Goal: Information Seeking & Learning: Learn about a topic

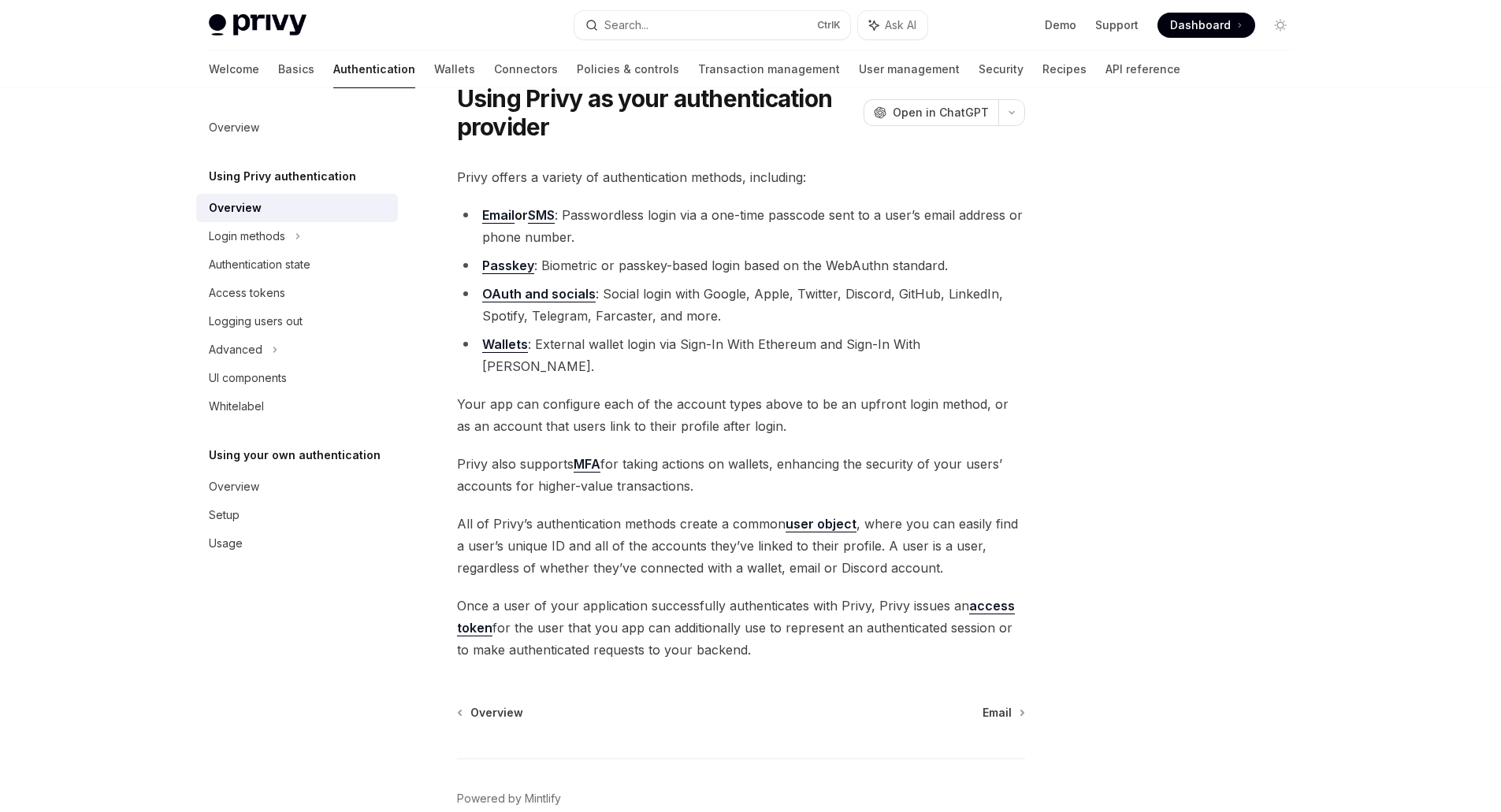
scroll to position [121, 0]
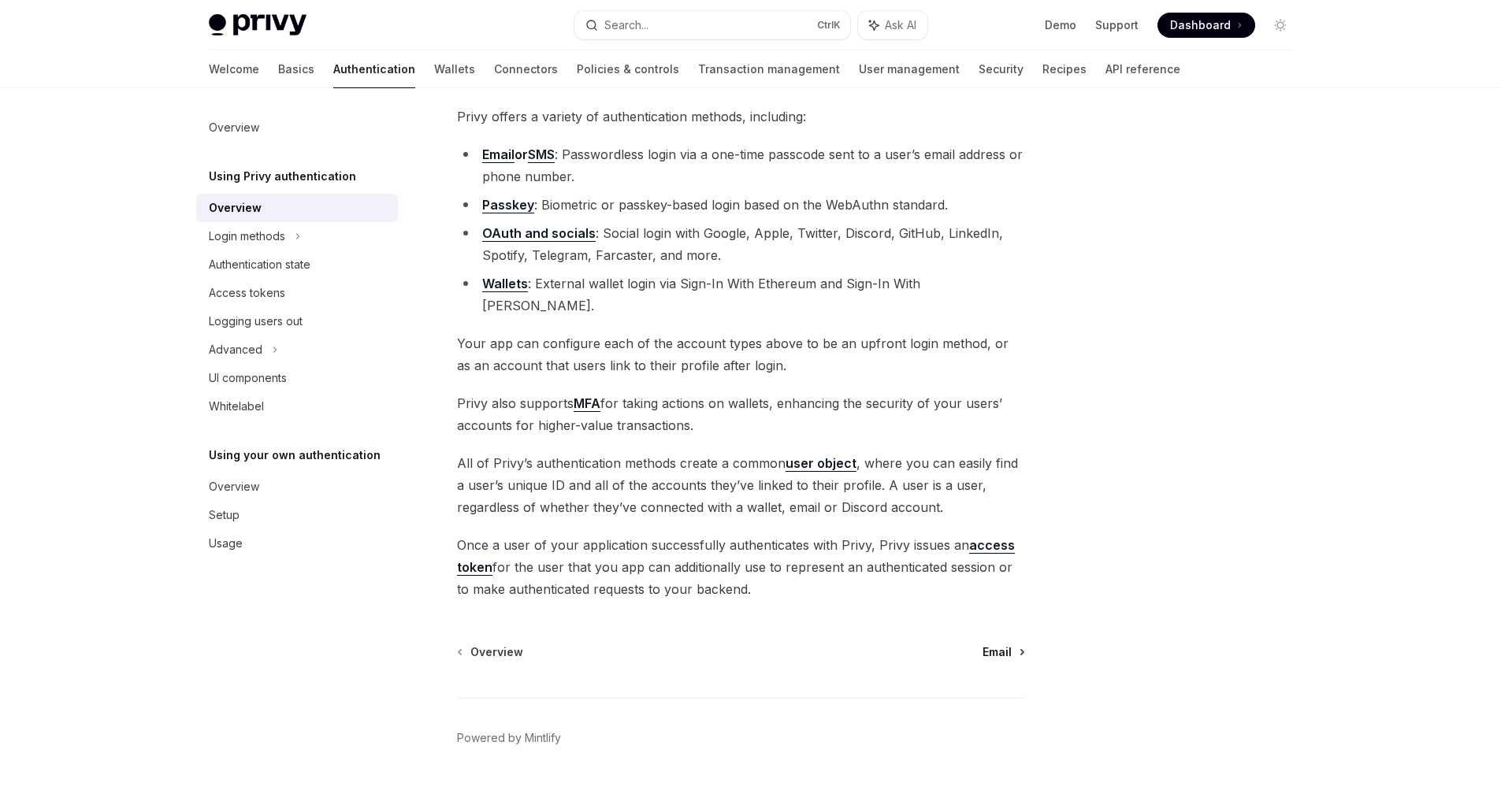
click at [1001, 645] on span "Email" at bounding box center [997, 652] width 29 height 15
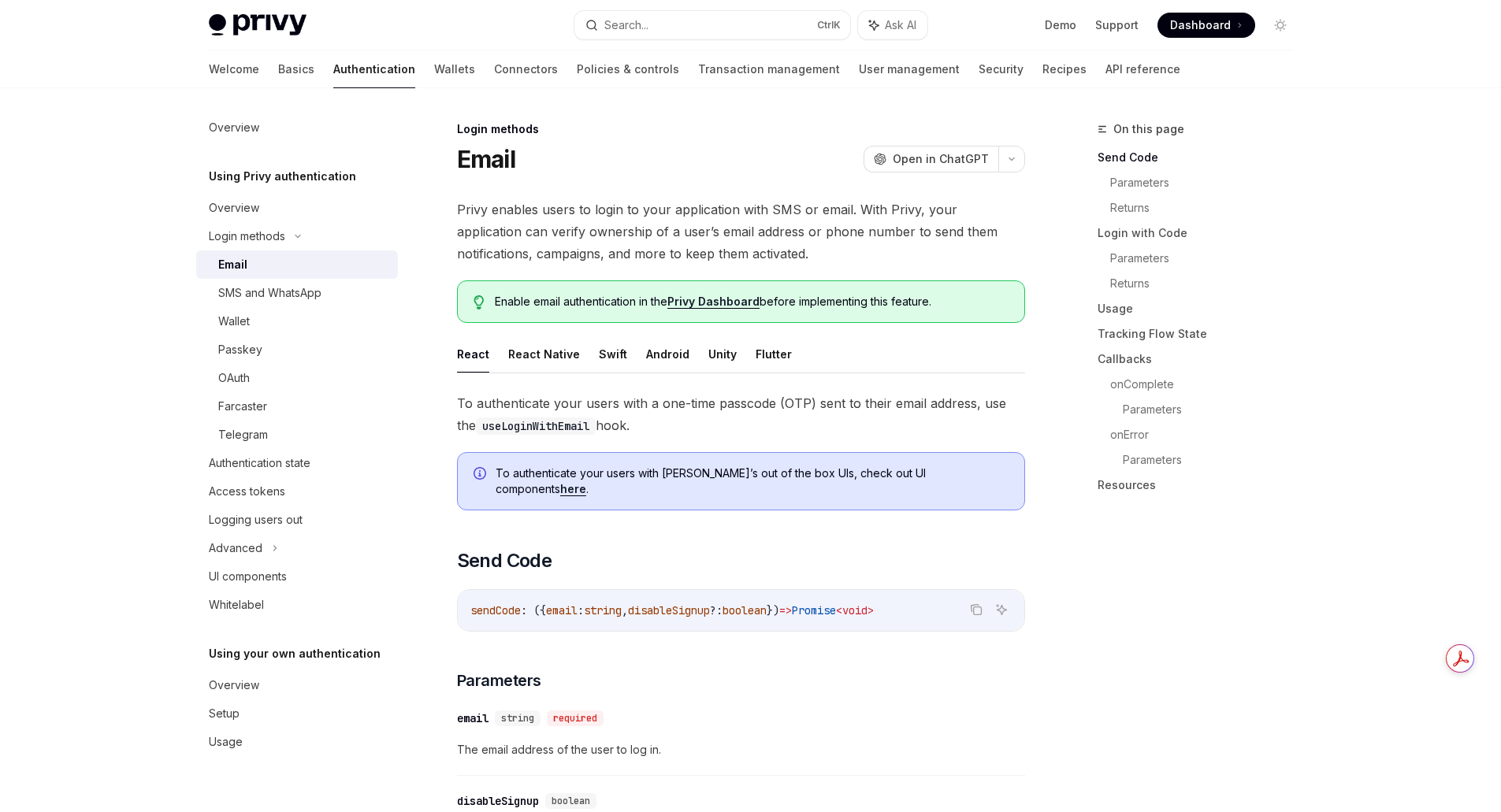
click at [718, 301] on link "Privy Dashboard" at bounding box center [713, 301] width 92 height 15
click at [434, 67] on link "Wallets" at bounding box center [454, 69] width 41 height 38
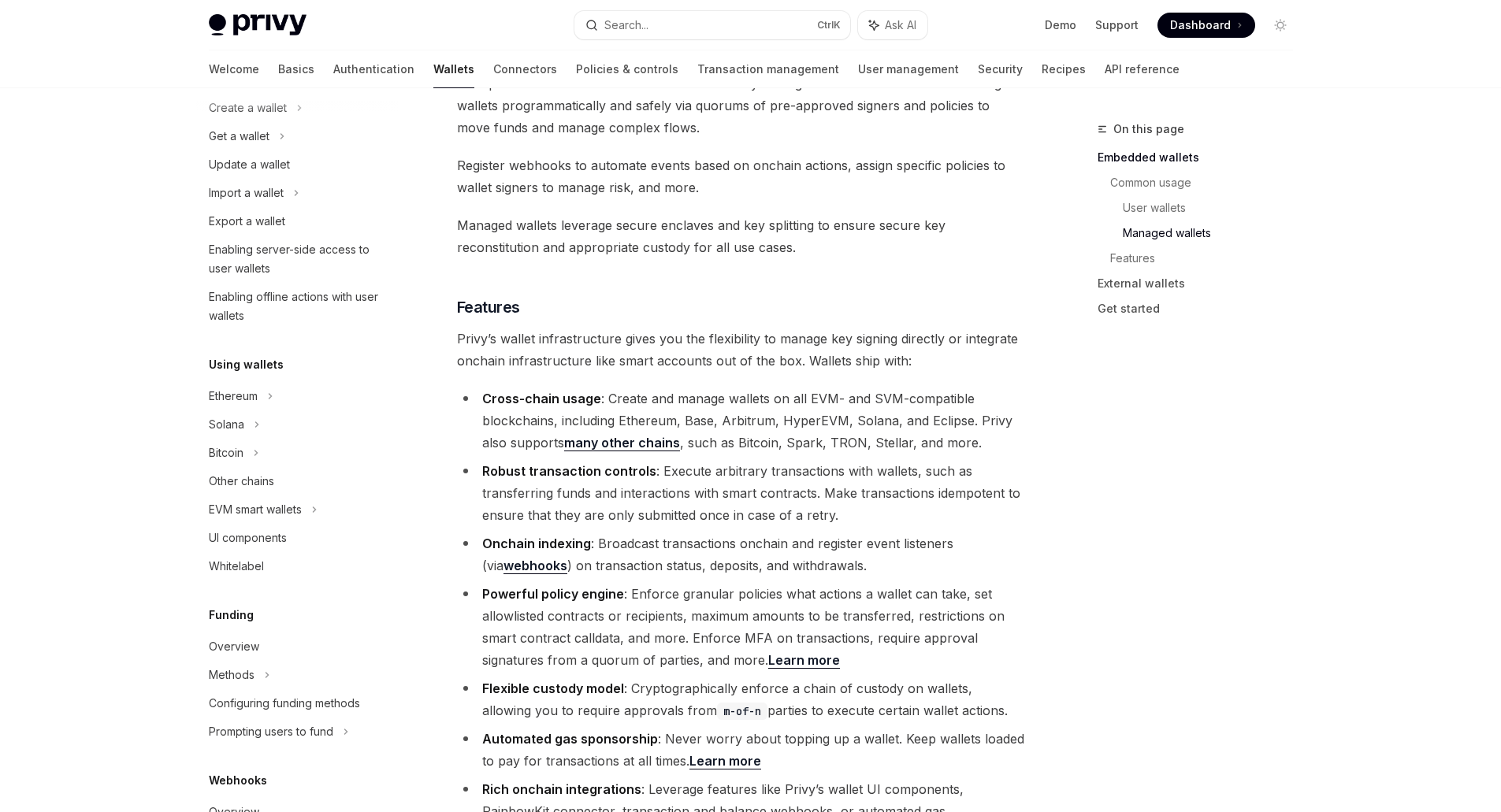
scroll to position [157, 0]
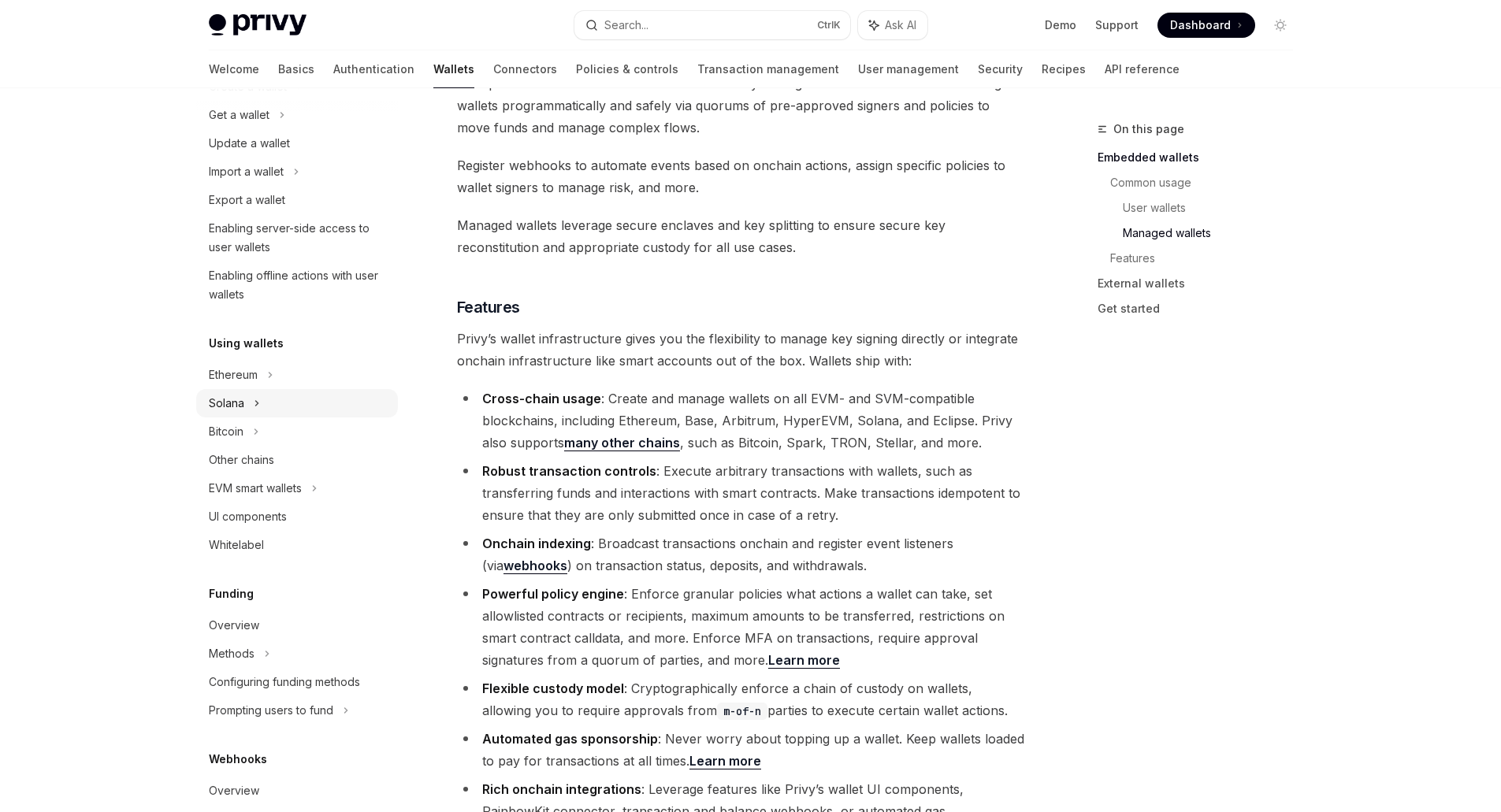
click at [239, 399] on div "Solana" at bounding box center [226, 403] width 36 height 19
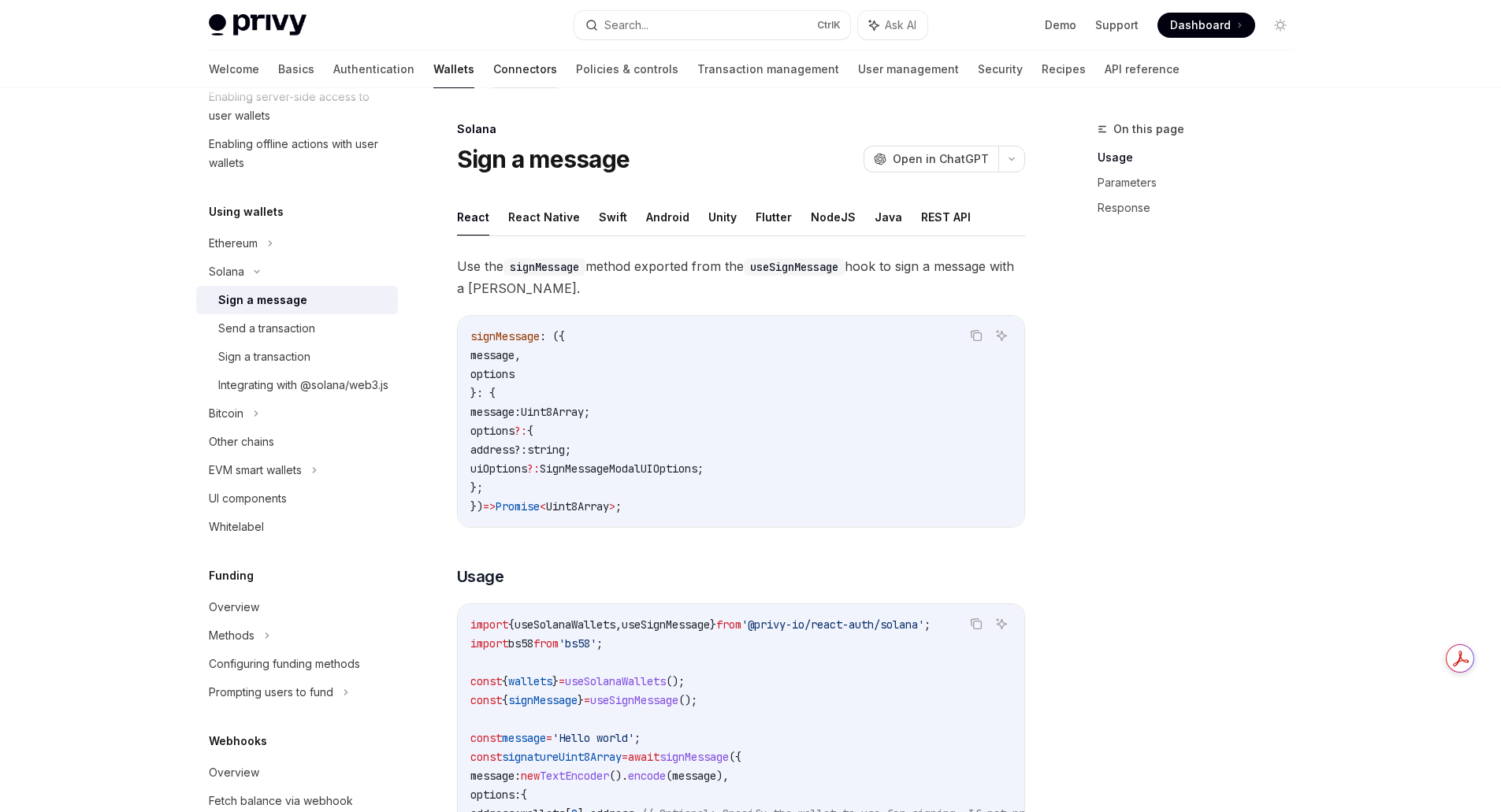
click at [493, 66] on link "Connectors" at bounding box center [525, 69] width 64 height 38
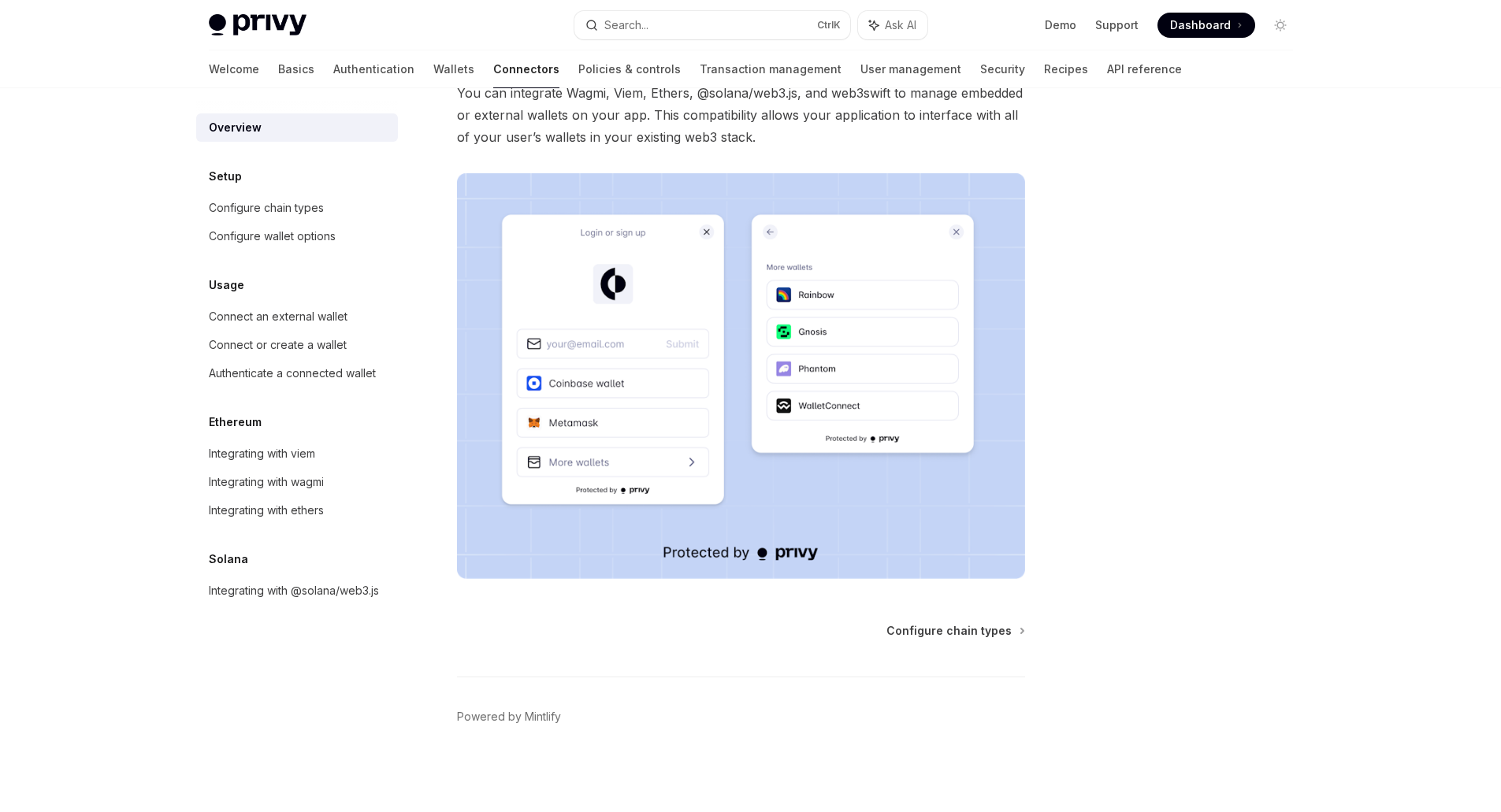
scroll to position [198, 0]
click at [953, 635] on span "Configure chain types" at bounding box center [949, 630] width 126 height 15
type textarea "*"
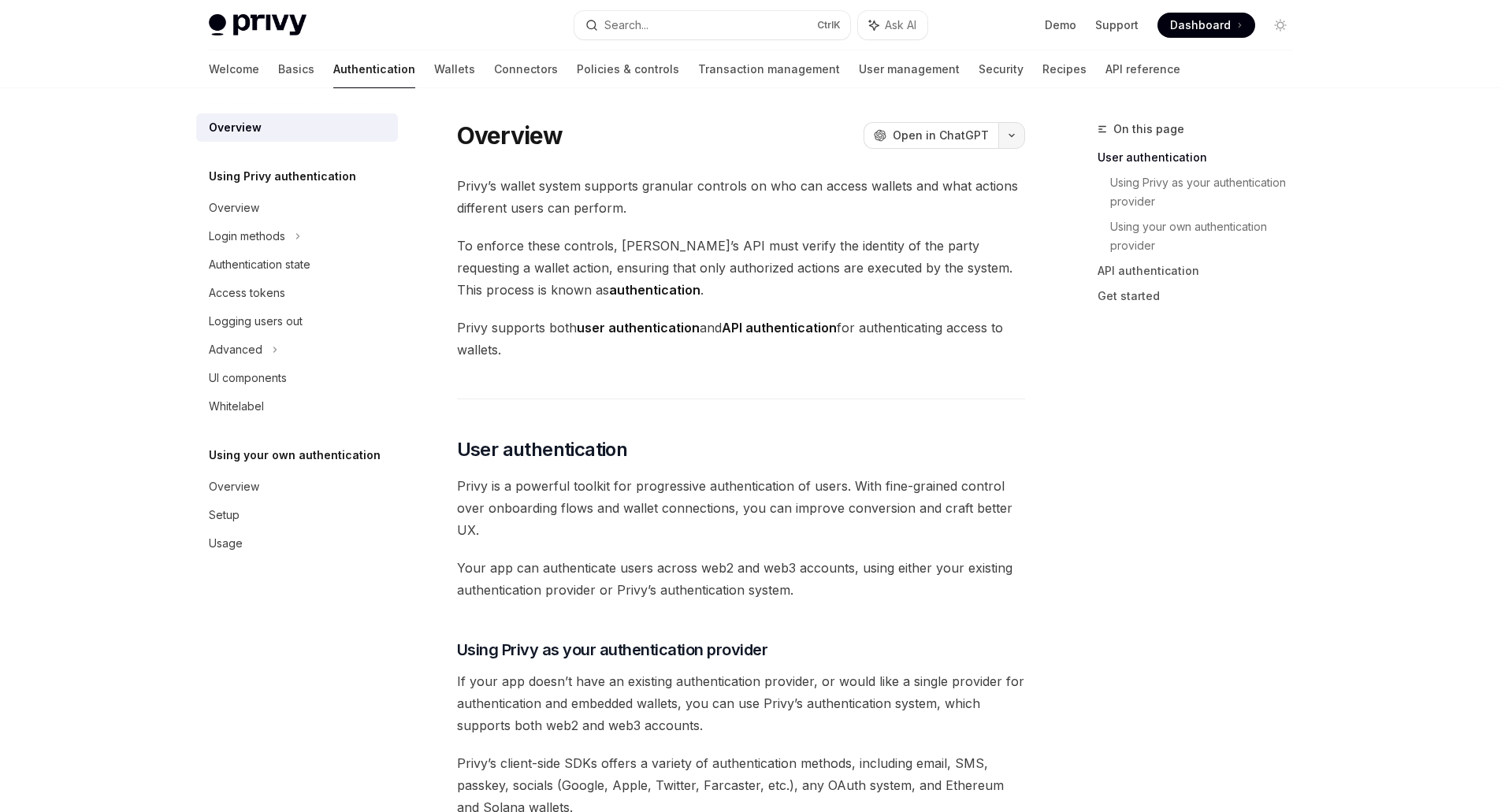
click at [1006, 134] on icon "button" at bounding box center [1011, 135] width 19 height 6
click at [1006, 128] on button "button" at bounding box center [1011, 135] width 26 height 26
click at [1105, 66] on link "API reference" at bounding box center [1143, 69] width 75 height 38
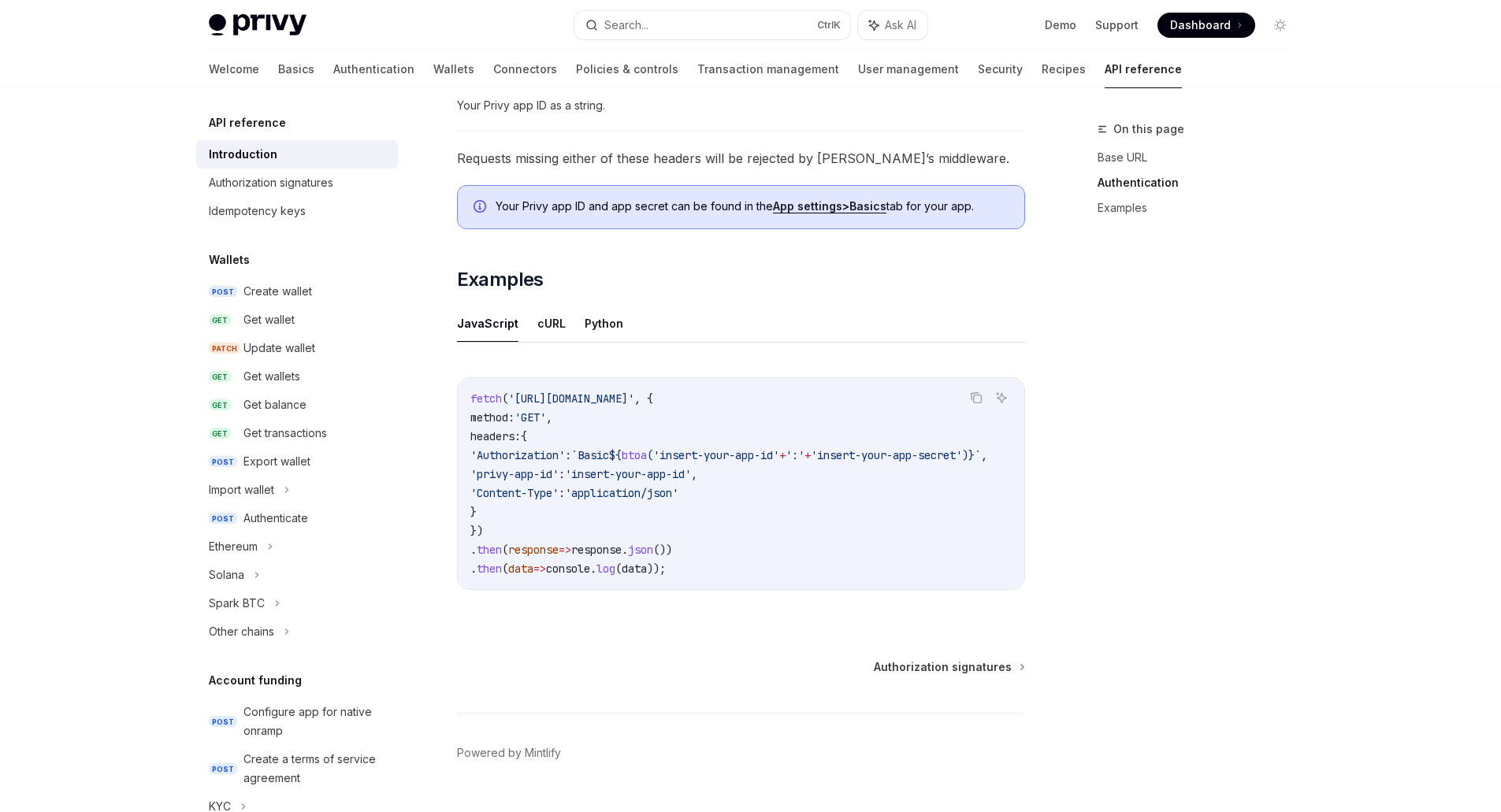
scroll to position [862, 0]
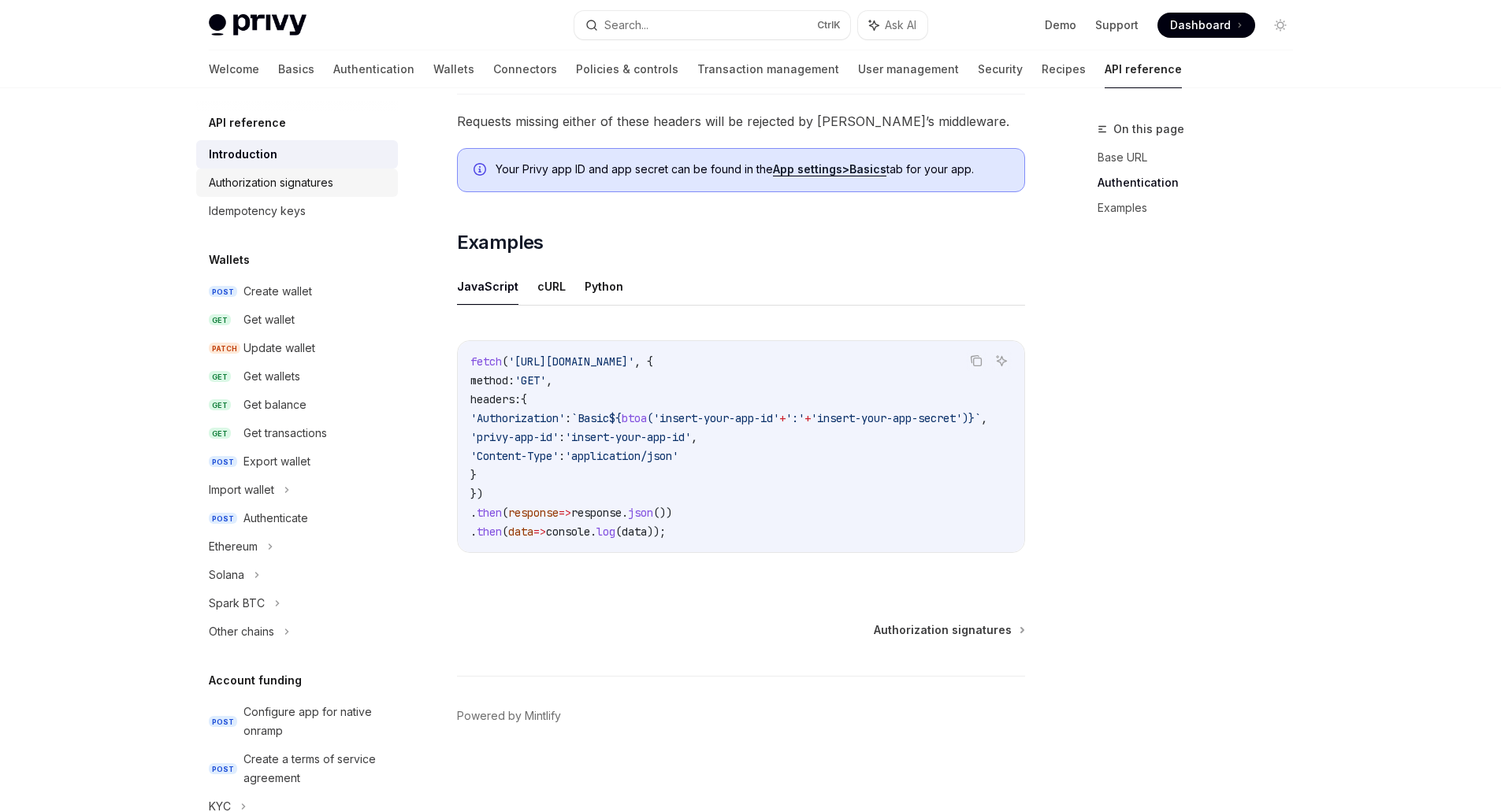
click at [307, 192] on link "Authorization signatures" at bounding box center [297, 182] width 202 height 28
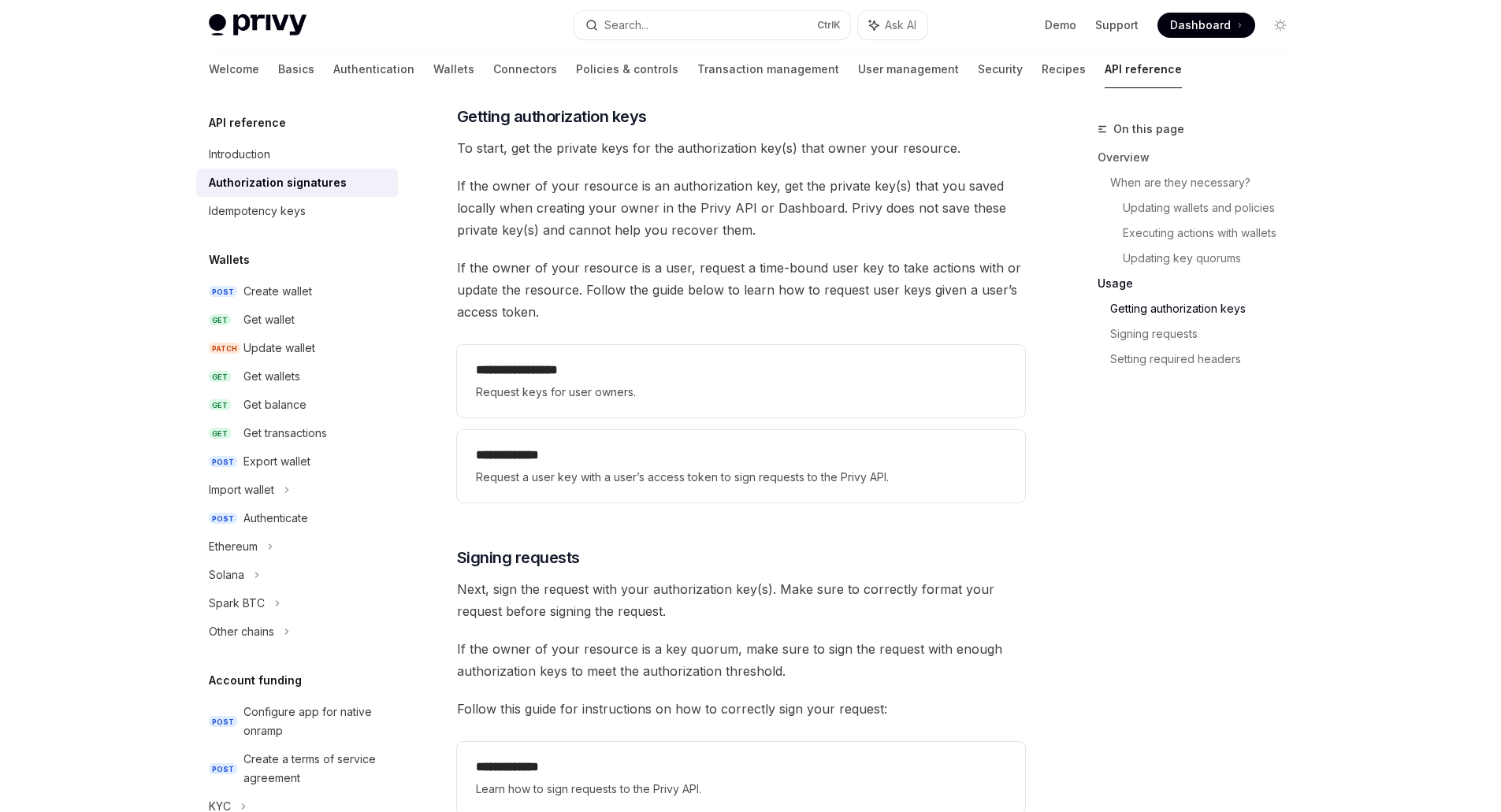
scroll to position [2442, 0]
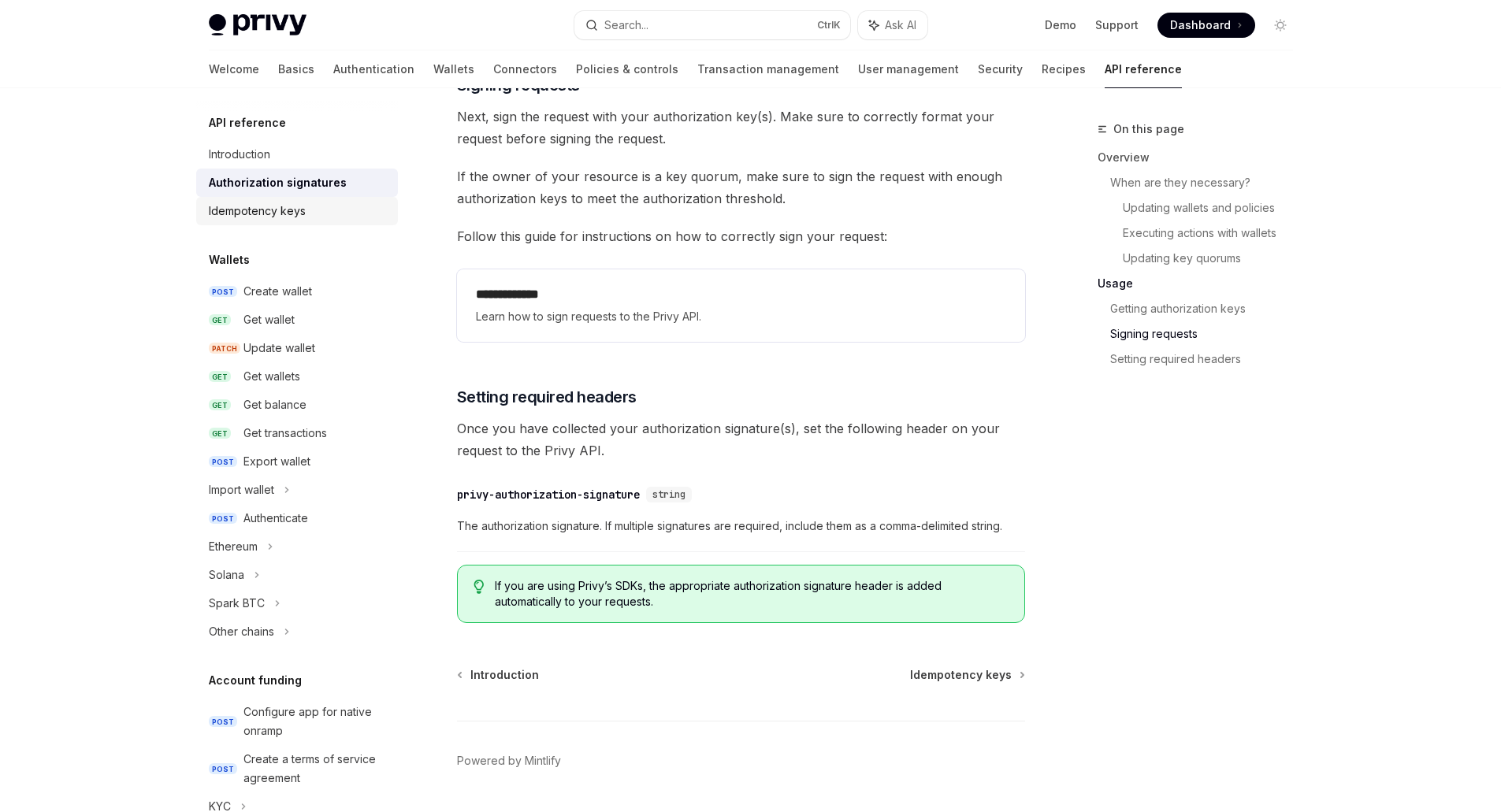
click at [302, 205] on div "Idempotency keys" at bounding box center [256, 211] width 97 height 19
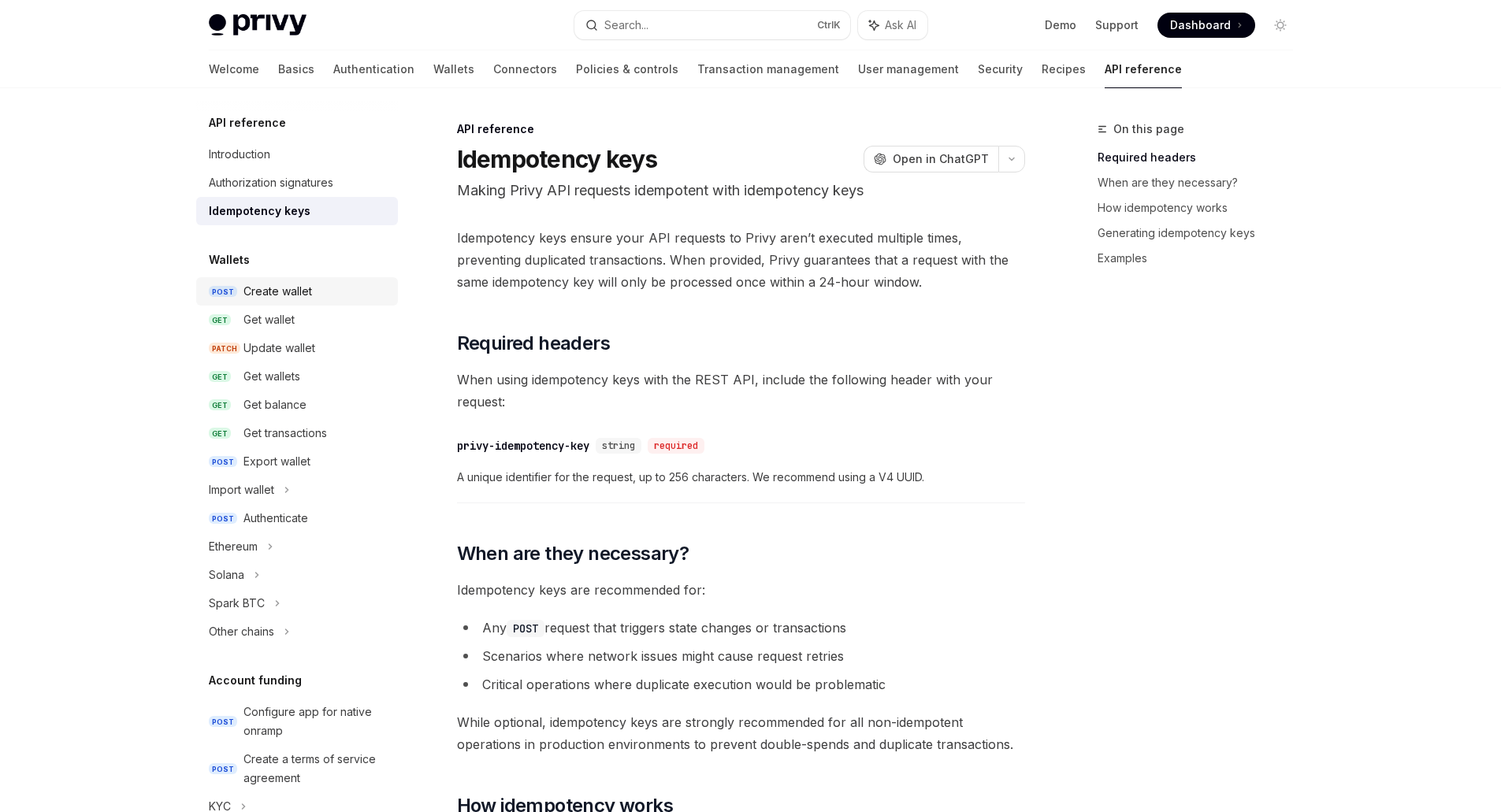
click at [296, 296] on div "Create wallet" at bounding box center [278, 291] width 68 height 19
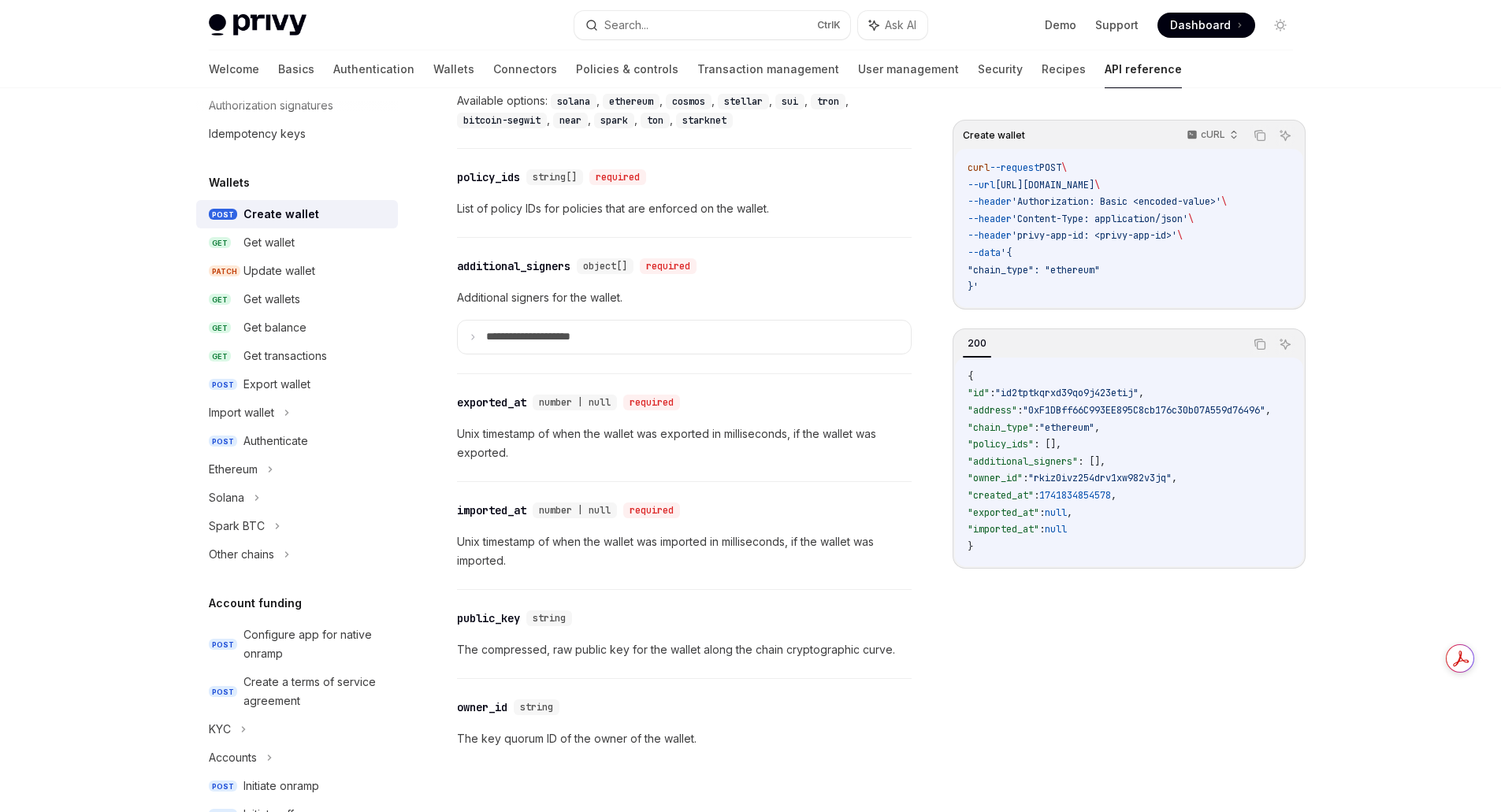
scroll to position [237, 0]
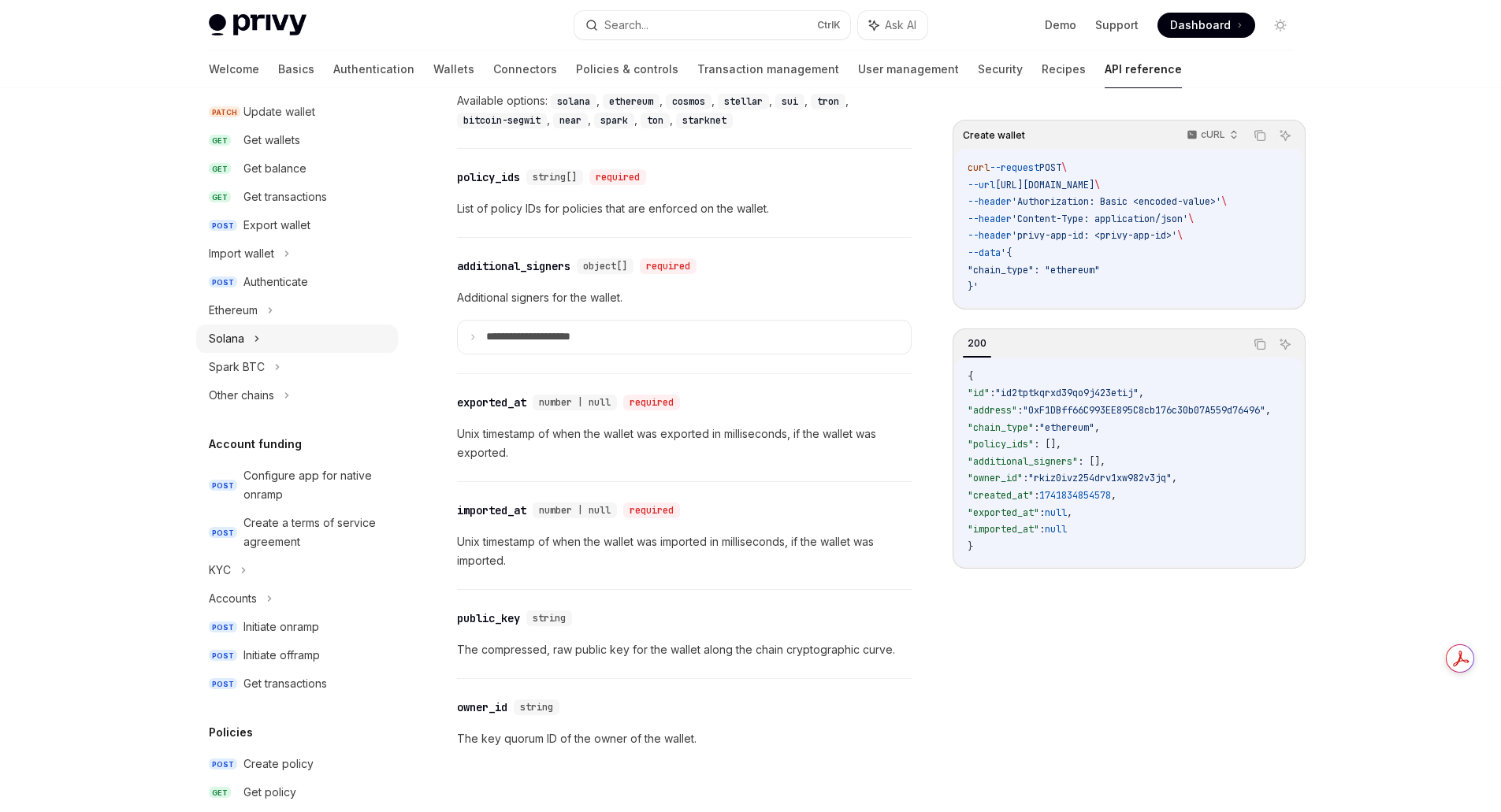
click at [227, 341] on div "Solana" at bounding box center [226, 339] width 36 height 19
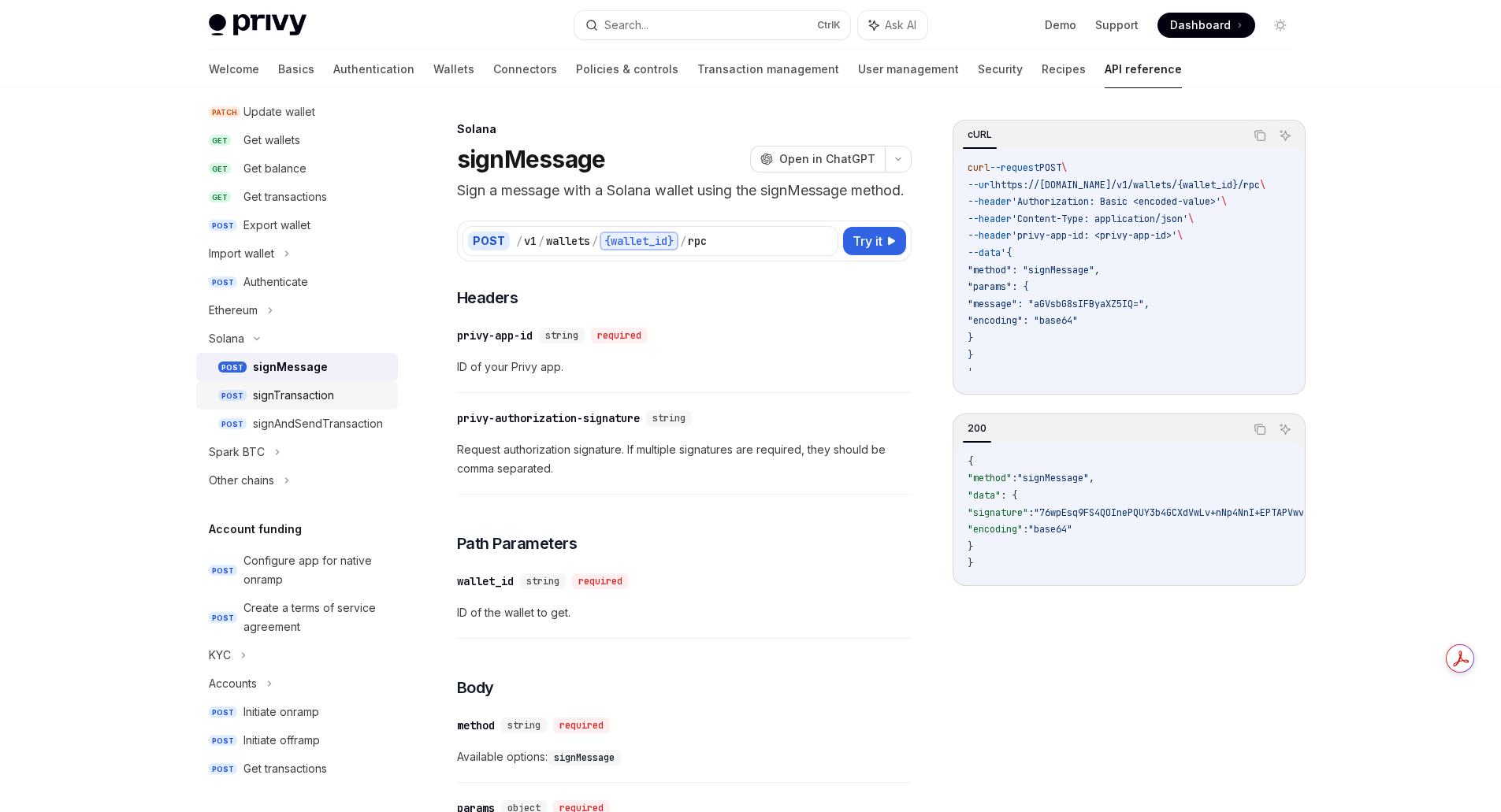
click at [299, 400] on div "signTransaction" at bounding box center [293, 395] width 81 height 19
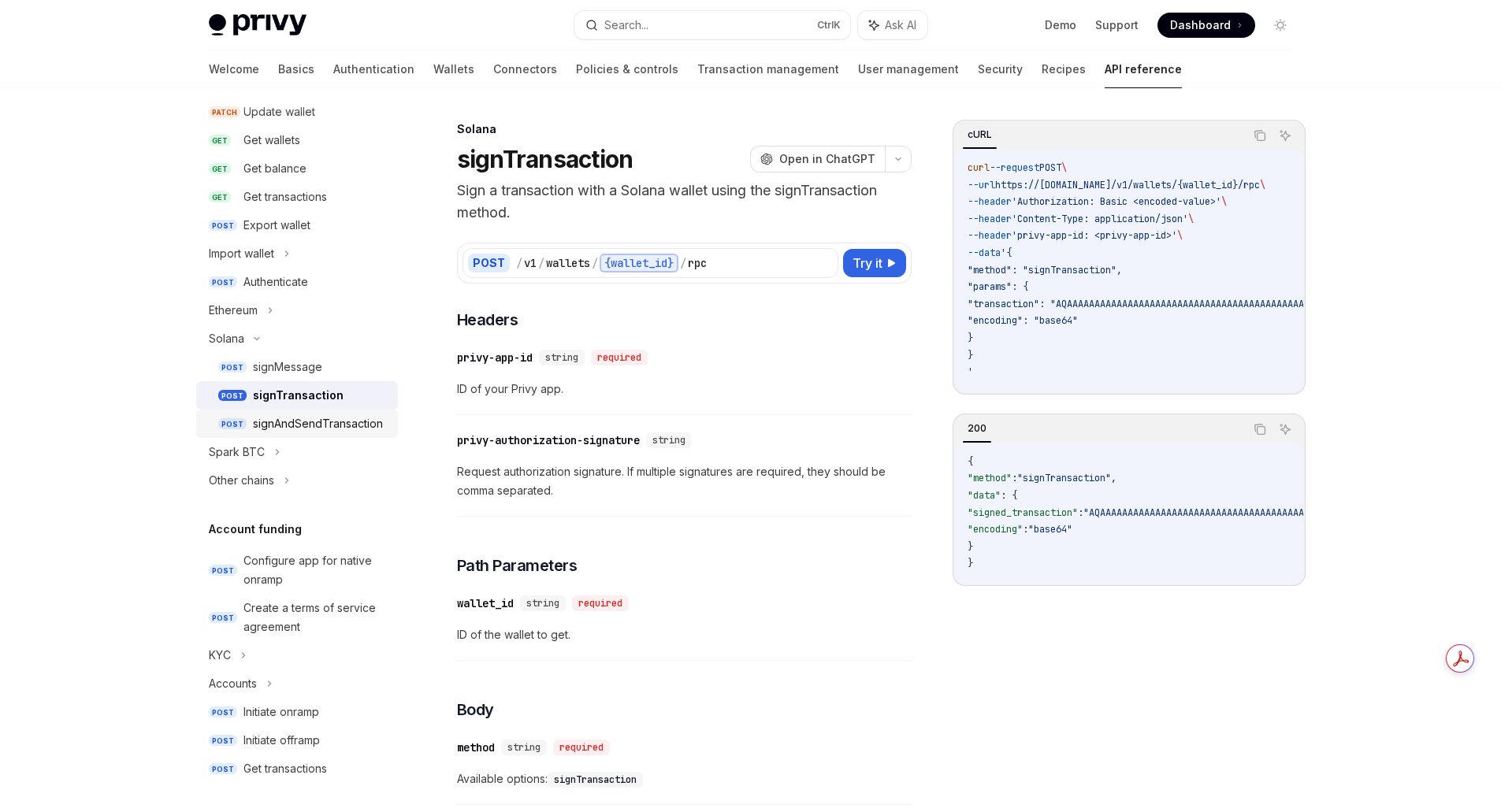
click at [299, 429] on div "signAndSendTransaction" at bounding box center [318, 424] width 130 height 19
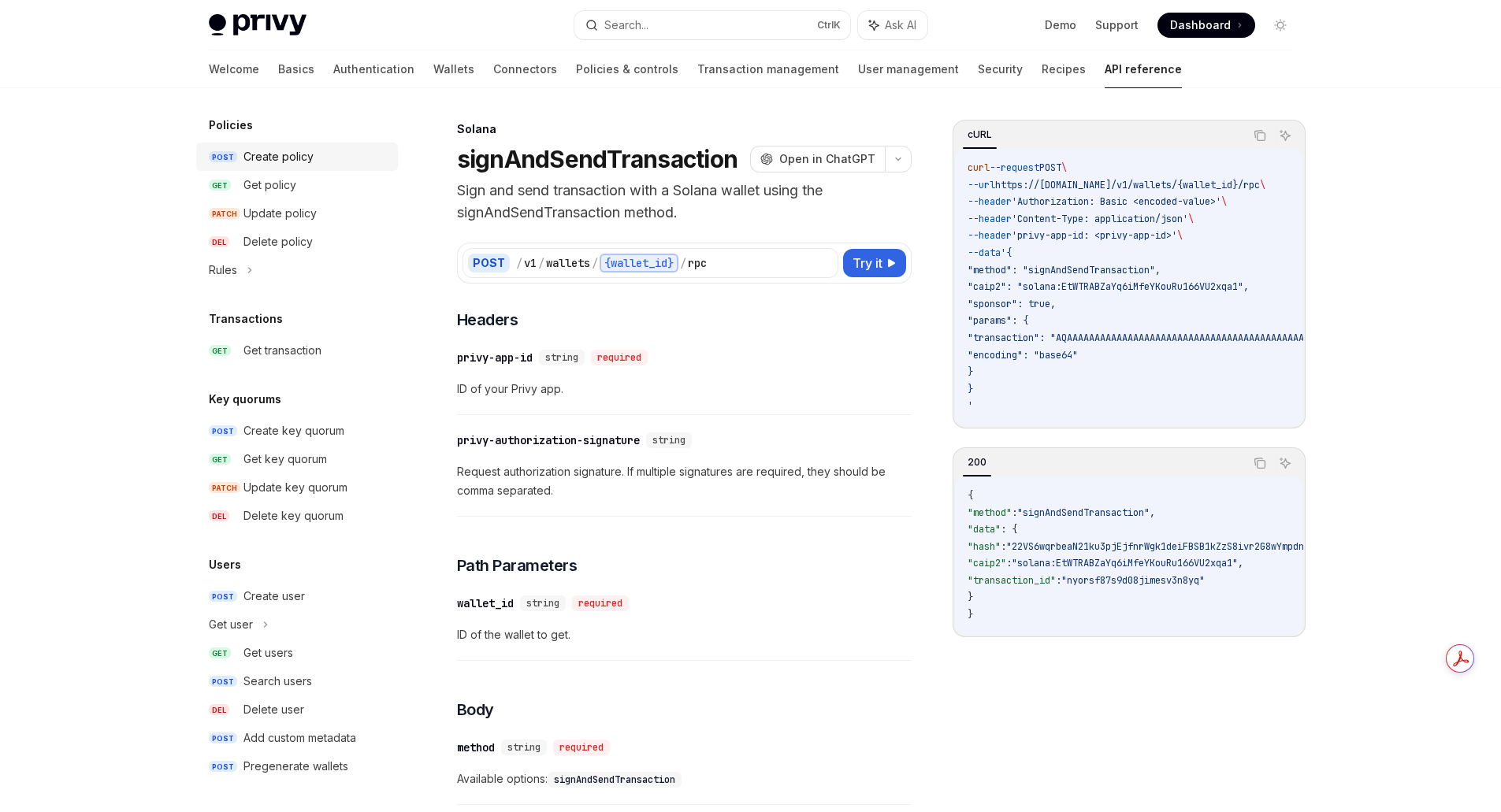
click at [285, 149] on div "Create policy" at bounding box center [279, 157] width 70 height 19
type textarea "*"
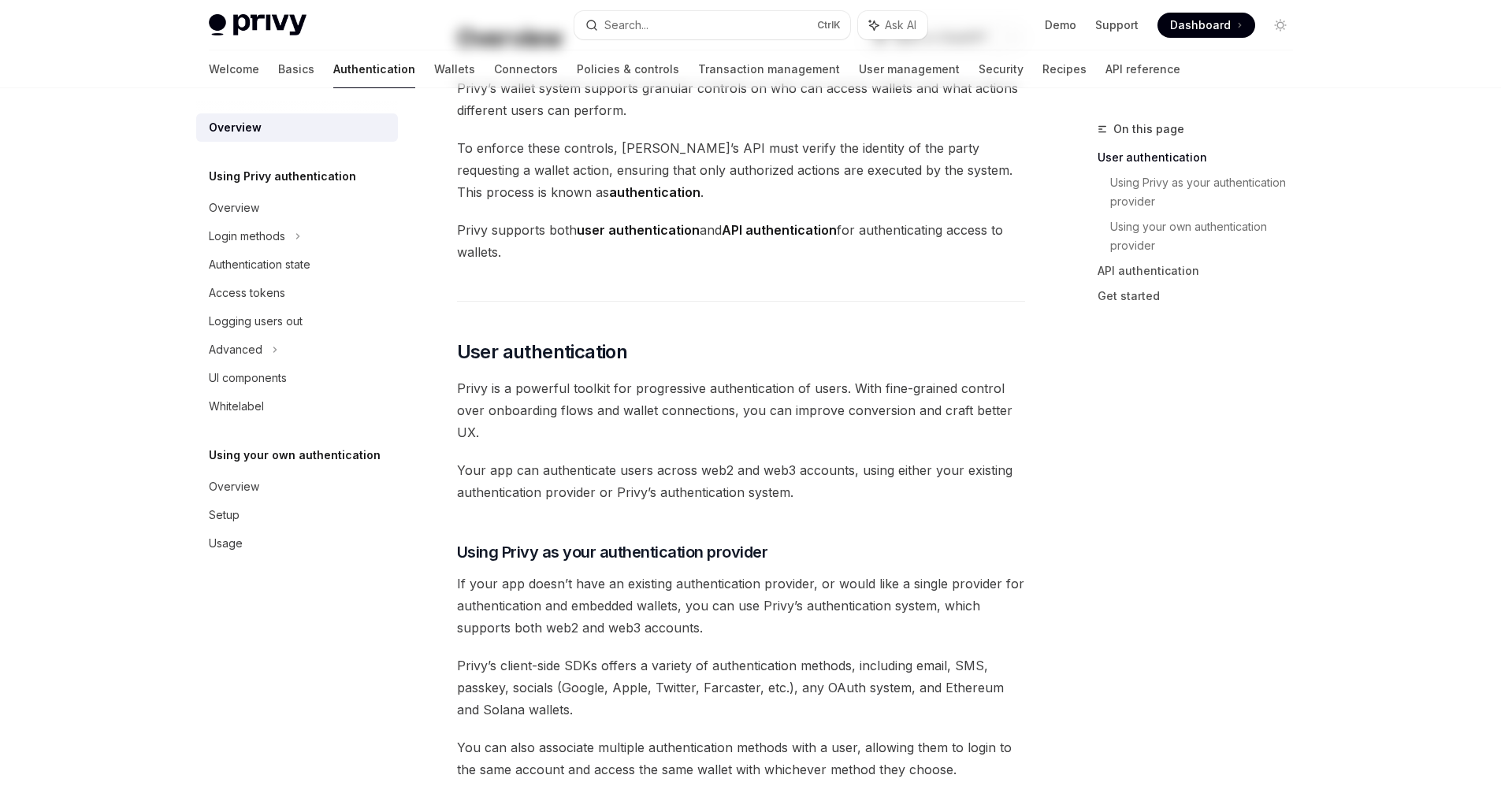
scroll to position [394, 0]
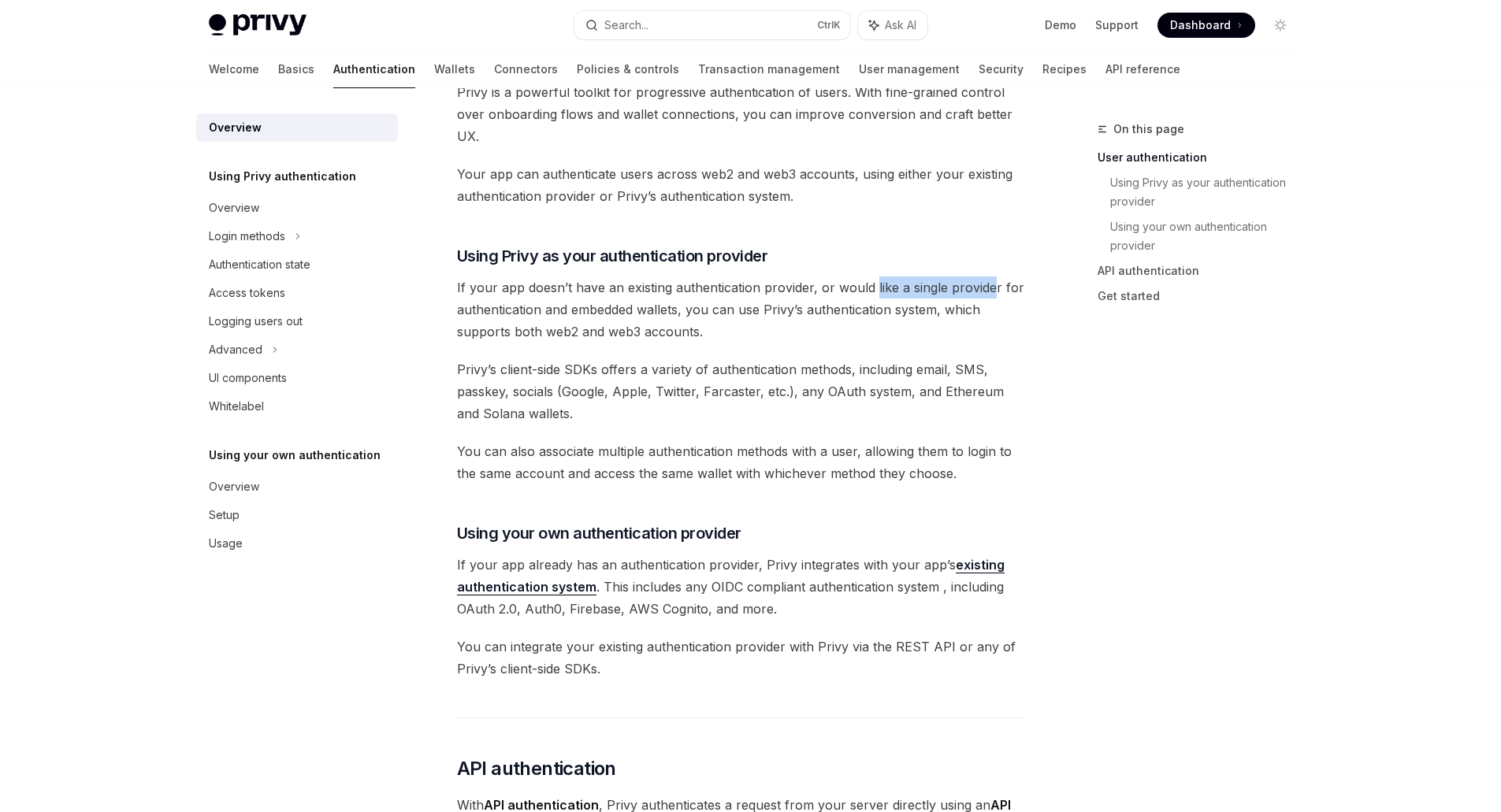
drag, startPoint x: 880, startPoint y: 289, endPoint x: 1000, endPoint y: 282, distance: 120.2
click at [1000, 282] on span "If your app doesn’t have an existing authentication provider, or would like a s…" at bounding box center [741, 309] width 568 height 66
click at [1041, 290] on div "On this page User authentication Using Privy as your authentication provider Us…" at bounding box center [751, 639] width 1110 height 1889
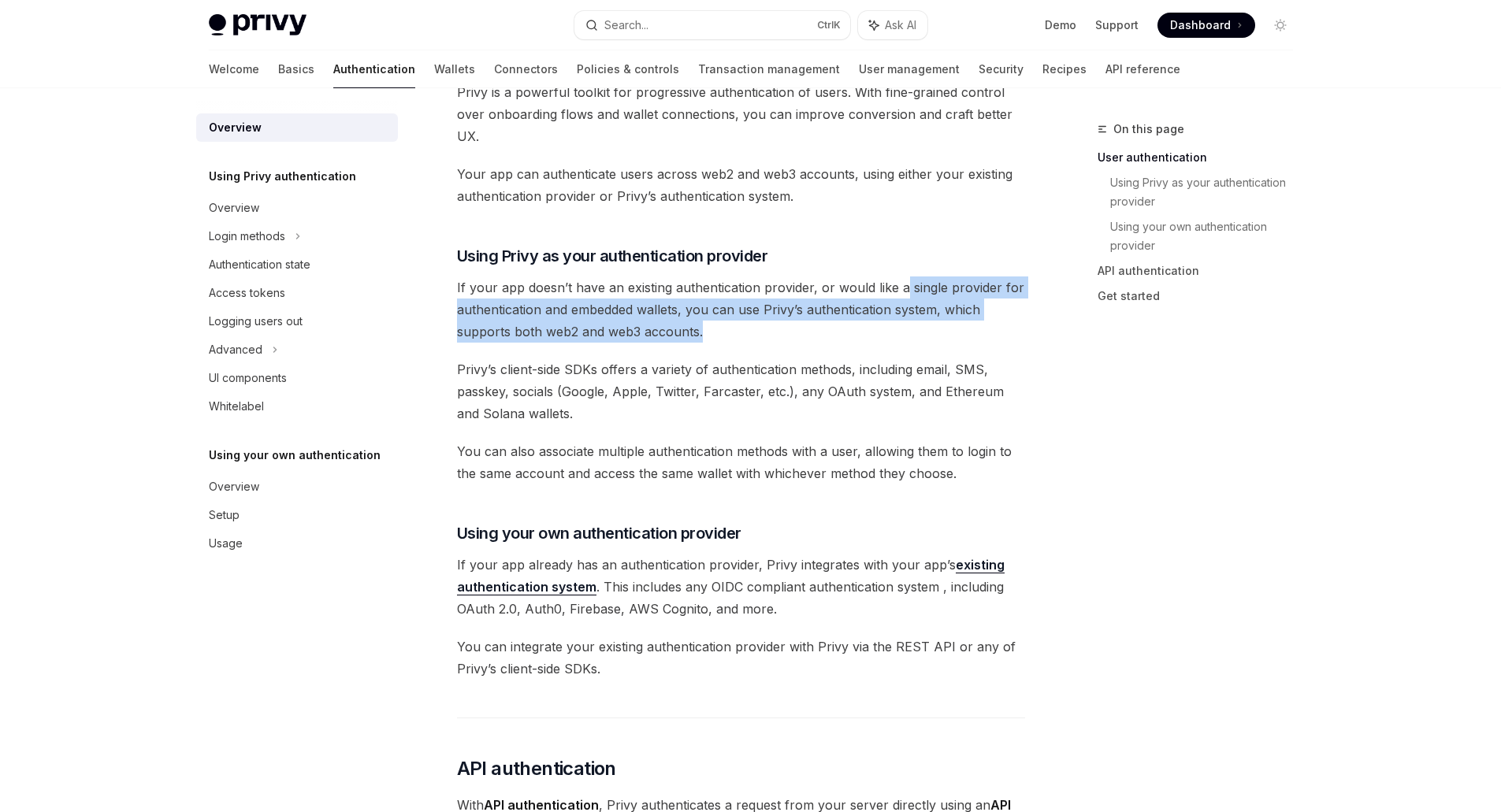
drag, startPoint x: 900, startPoint y: 278, endPoint x: 965, endPoint y: 336, distance: 87.1
click at [958, 333] on span "If your app doesn’t have an existing authentication provider, or would like a s…" at bounding box center [741, 309] width 568 height 66
click at [970, 341] on span "If your app doesn’t have an existing authentication provider, or would like a s…" at bounding box center [741, 309] width 568 height 66
drag, startPoint x: 620, startPoint y: 300, endPoint x: 707, endPoint y: 341, distance: 96.2
click at [679, 335] on span "If your app doesn’t have an existing authentication provider, or would like a s…" at bounding box center [741, 309] width 568 height 66
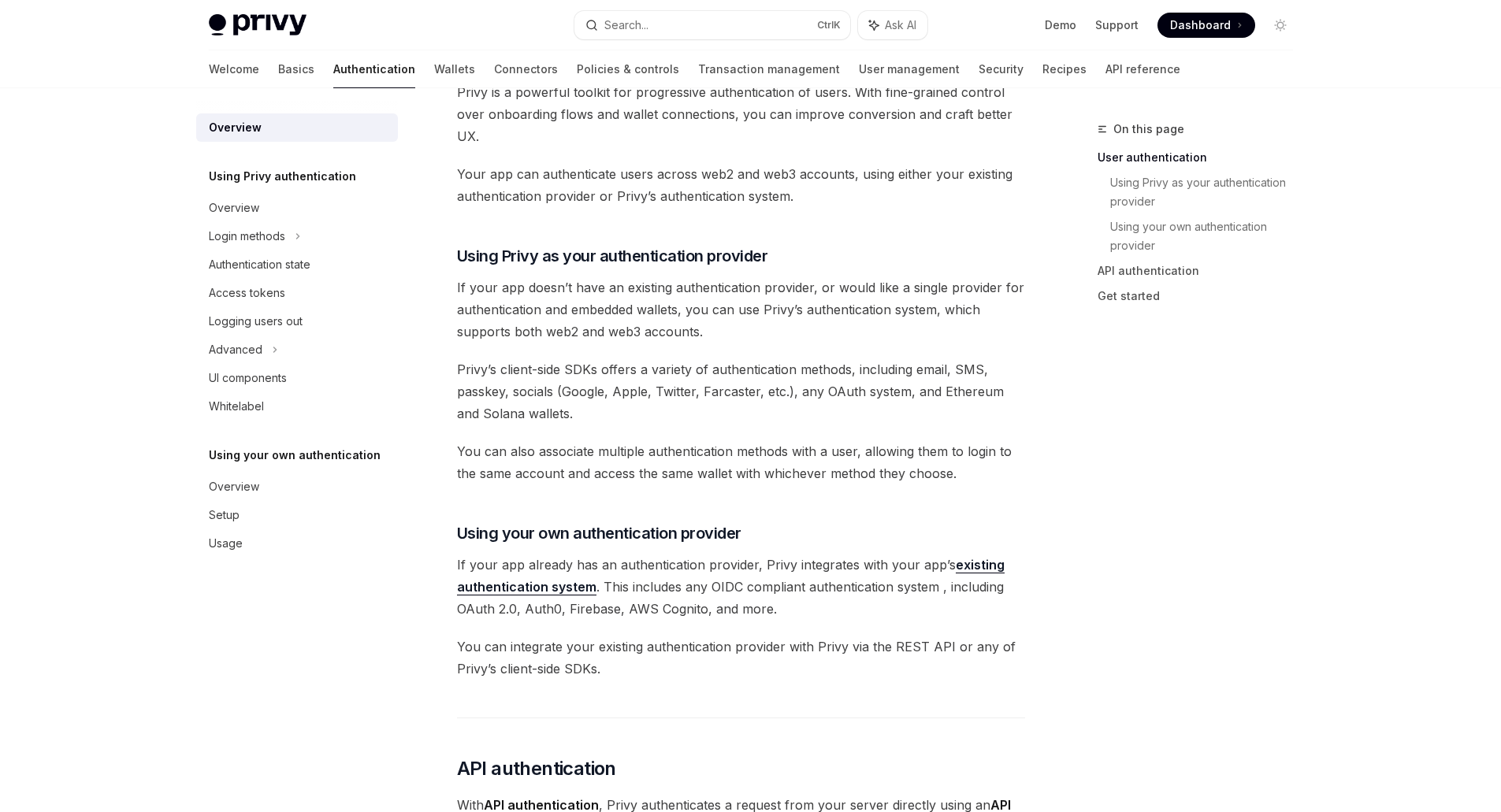
click at [750, 349] on div "Privy’s wallet system supports granular controls on who can access wallets and …" at bounding box center [741, 565] width 568 height 1569
drag, startPoint x: 705, startPoint y: 312, endPoint x: 820, endPoint y: 343, distance: 119.1
click at [813, 343] on div "Privy’s wallet system supports granular controls on who can access wallets and …" at bounding box center [741, 565] width 568 height 1569
click at [869, 355] on div "Privy’s wallet system supports granular controls on who can access wallets and …" at bounding box center [741, 565] width 568 height 1569
drag, startPoint x: 512, startPoint y: 331, endPoint x: 689, endPoint y: 344, distance: 177.5
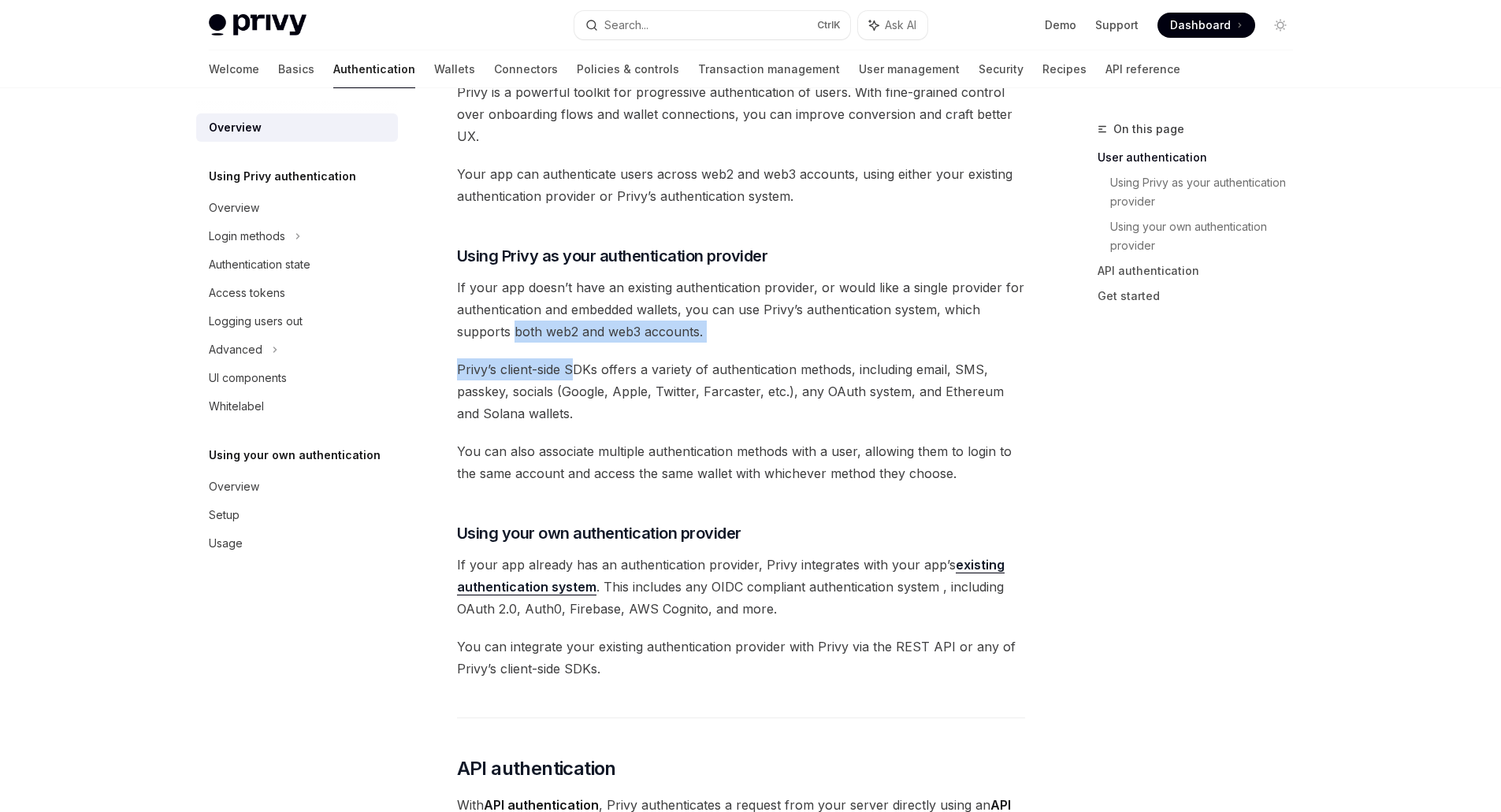
click at [625, 350] on div "Privy’s wallet system supports granular controls on who can access wallets and …" at bounding box center [741, 565] width 568 height 1569
click at [696, 342] on span "If your app doesn’t have an existing authentication provider, or would like a s…" at bounding box center [741, 309] width 568 height 66
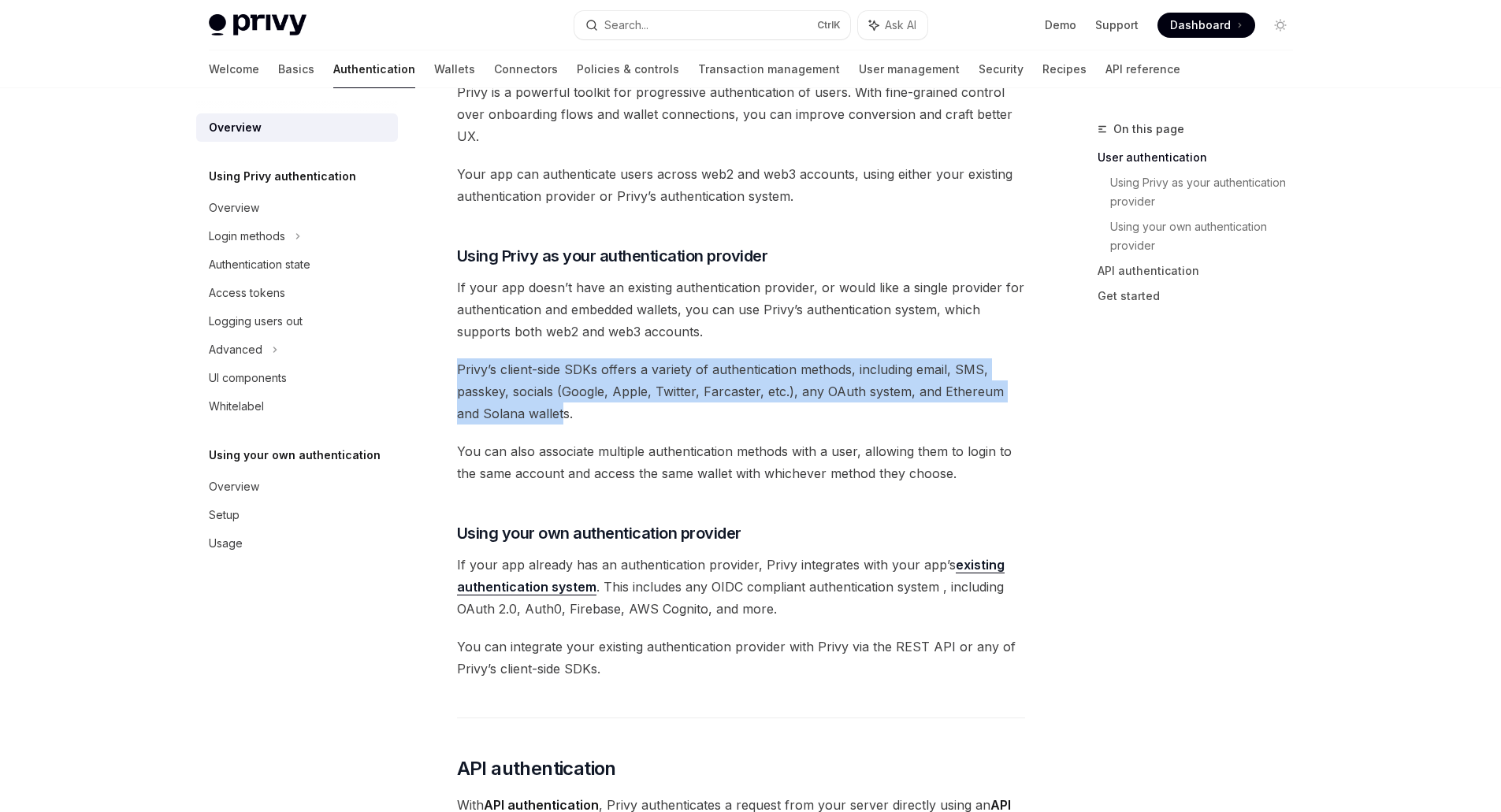
drag, startPoint x: 457, startPoint y: 367, endPoint x: 605, endPoint y: 412, distance: 154.7
click at [557, 412] on span "Privy’s client-side SDKs offers a variety of authentication methods, including …" at bounding box center [741, 391] width 568 height 66
click at [644, 418] on span "Privy’s client-side SDKs offers a variety of authentication methods, including …" at bounding box center [741, 391] width 568 height 66
click at [729, 364] on span "Privy’s client-side SDKs offers a variety of authentication methods, including …" at bounding box center [741, 391] width 568 height 66
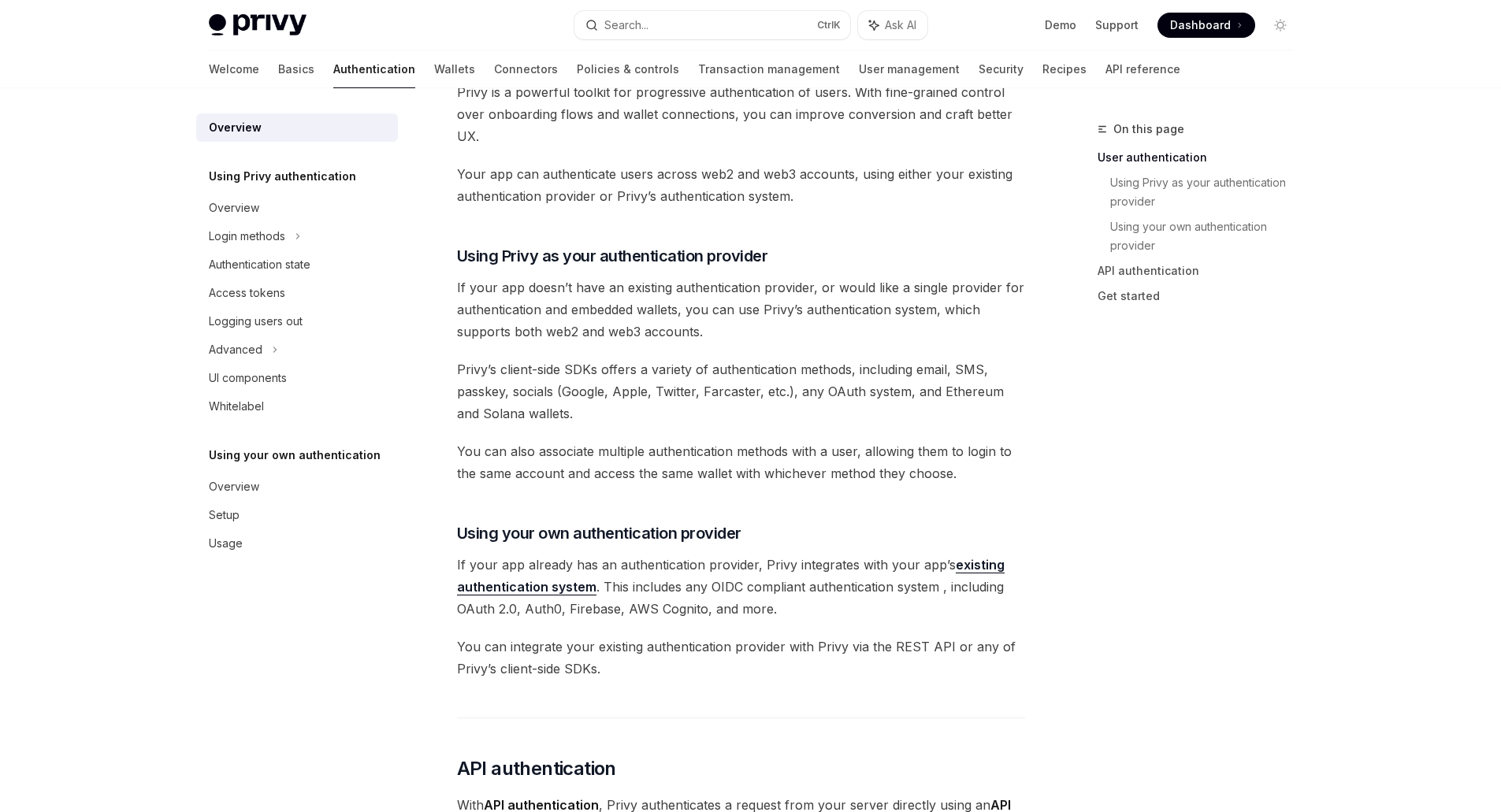
click at [750, 345] on div "Privy’s wallet system supports granular controls on who can access wallets and …" at bounding box center [741, 565] width 568 height 1569
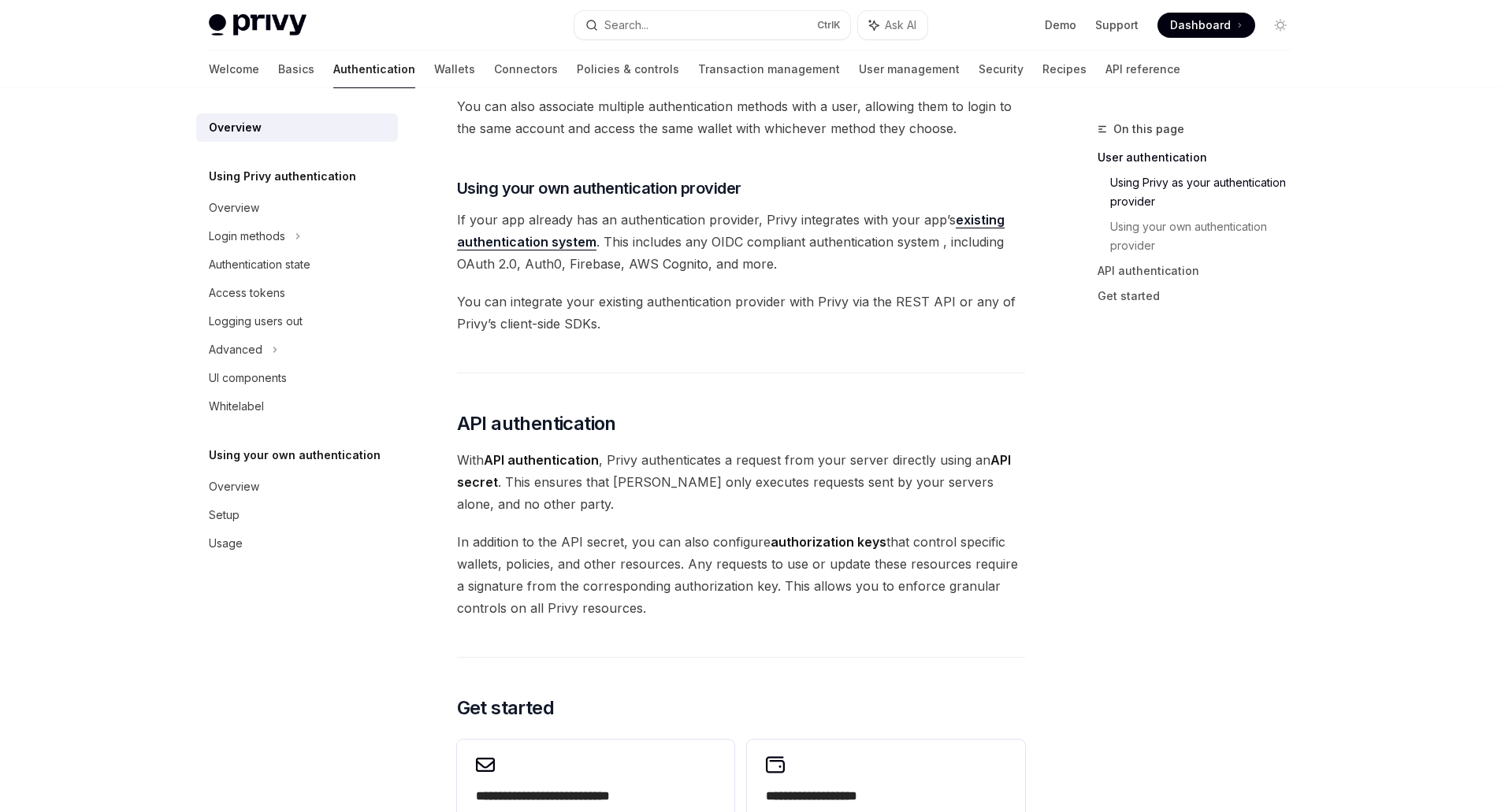
scroll to position [787, 0]
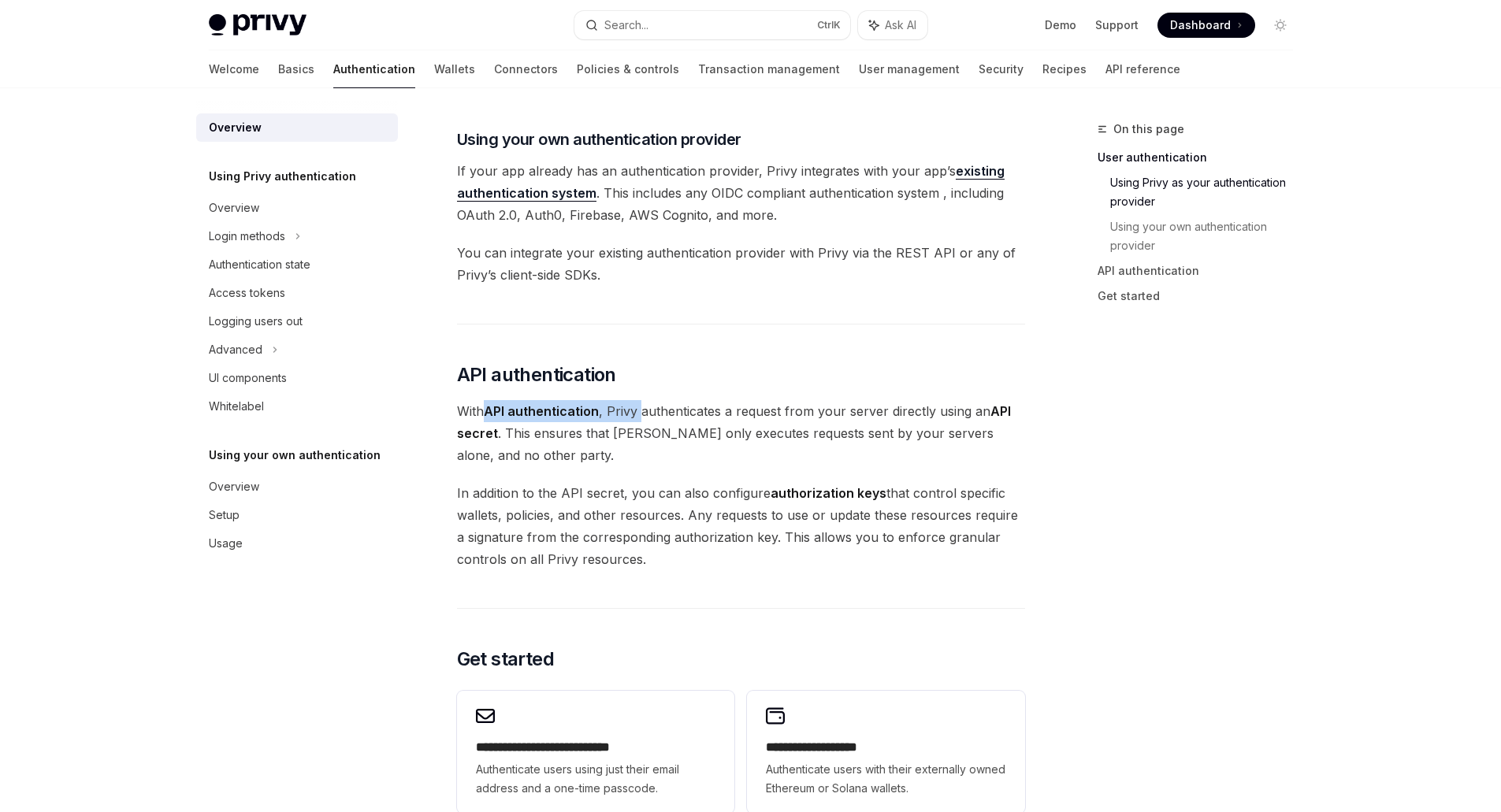
drag, startPoint x: 485, startPoint y: 410, endPoint x: 740, endPoint y: 422, distance: 255.3
click at [657, 421] on span "With API authentication , Privy authenticates a request from your server direct…" at bounding box center [741, 433] width 568 height 66
click at [740, 422] on span "With API authentication , Privy authenticates a request from your server direct…" at bounding box center [741, 433] width 568 height 66
drag, startPoint x: 753, startPoint y: 412, endPoint x: 877, endPoint y: 401, distance: 124.5
click at [836, 407] on span "With API authentication , Privy authenticates a request from your server direct…" at bounding box center [741, 433] width 568 height 66
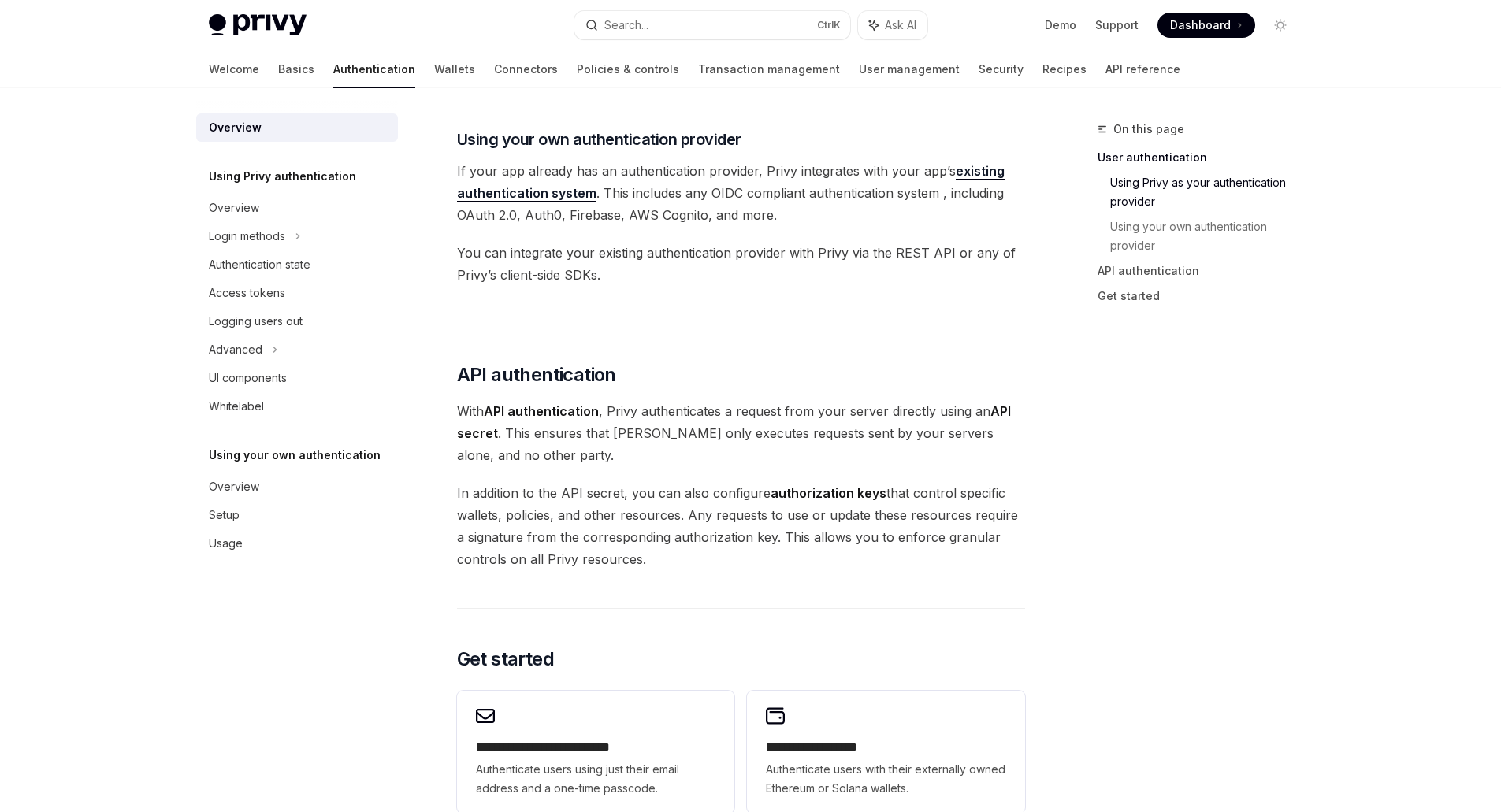
click at [918, 398] on div "Privy’s wallet system supports granular controls on who can access wallets and …" at bounding box center [741, 171] width 568 height 1569
drag, startPoint x: 911, startPoint y: 429, endPoint x: 919, endPoint y: 436, distance: 10.6
click at [915, 432] on span "With API authentication , Privy authenticates a request from your server direct…" at bounding box center [741, 433] width 568 height 66
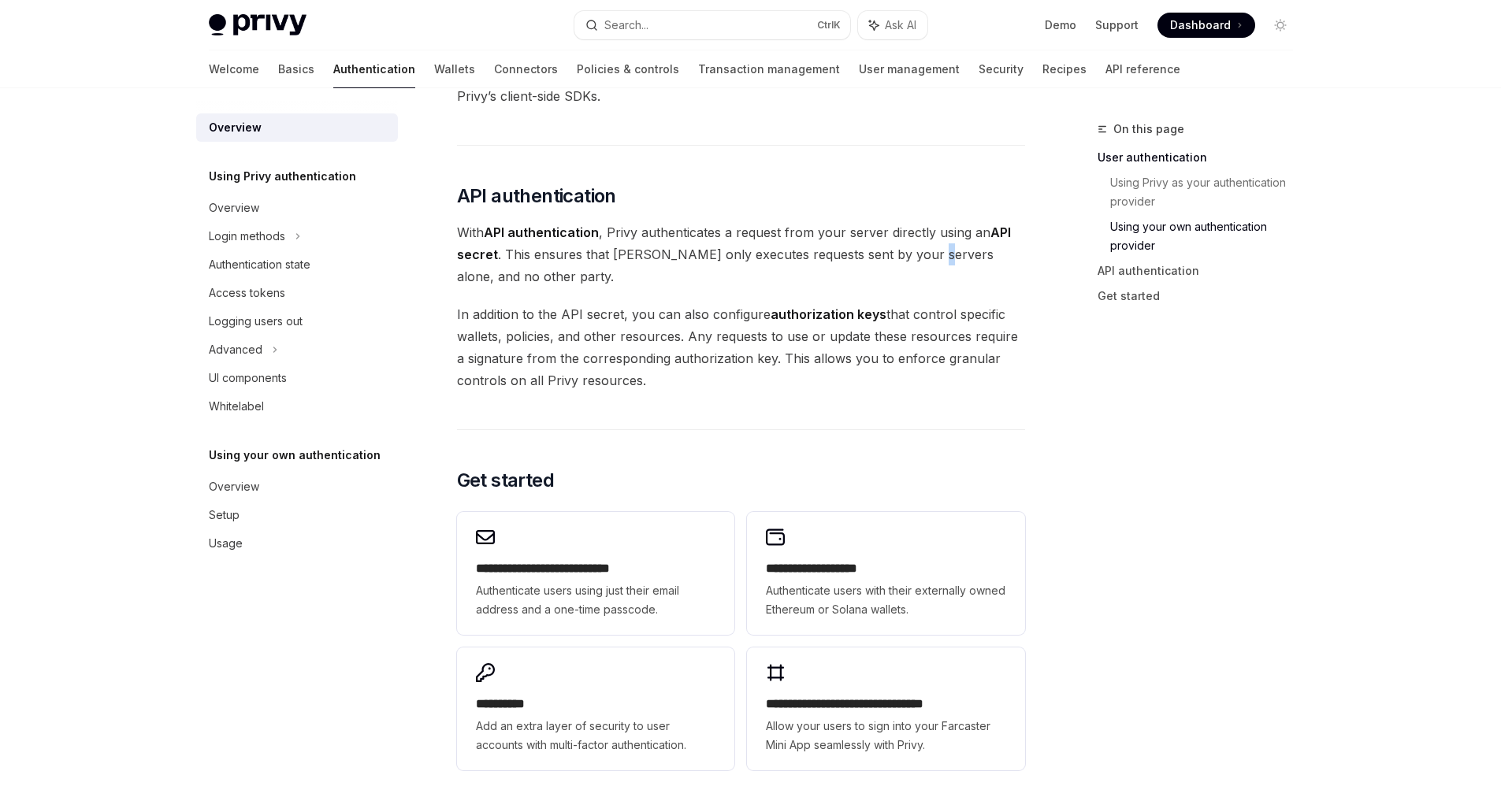
scroll to position [1165, 0]
